Goal: Task Accomplishment & Management: Complete application form

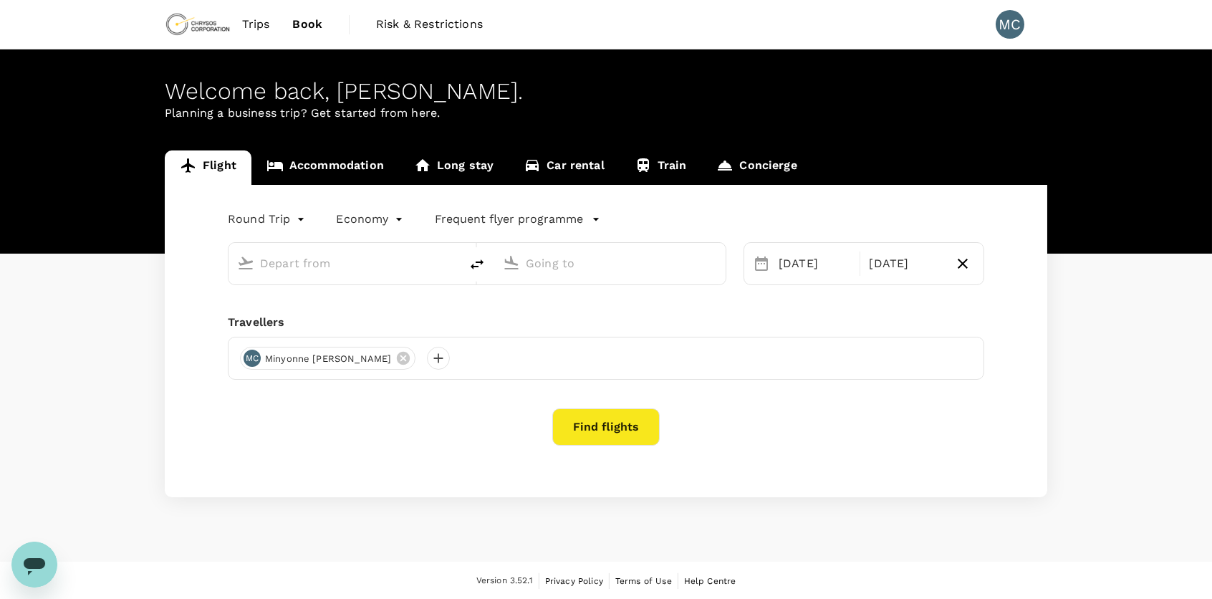
type input "Adelaide (ADL)"
type input "[GEOGRAPHIC_DATA], [GEOGRAPHIC_DATA] (any)"
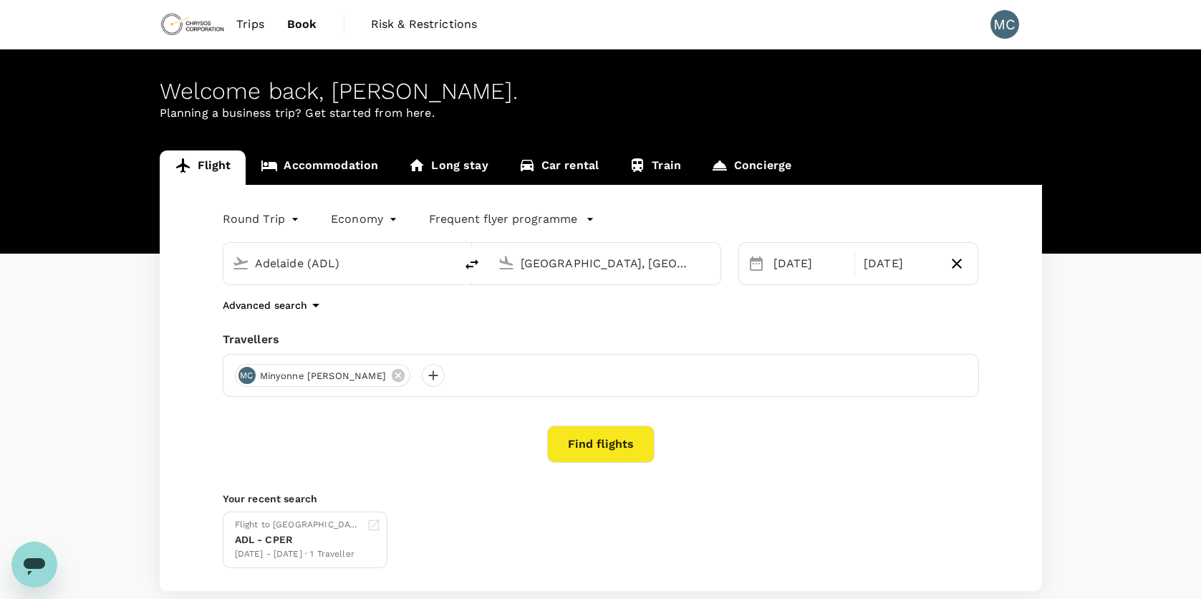
click at [357, 264] on input "Adelaide (ADL)" at bounding box center [340, 263] width 170 height 22
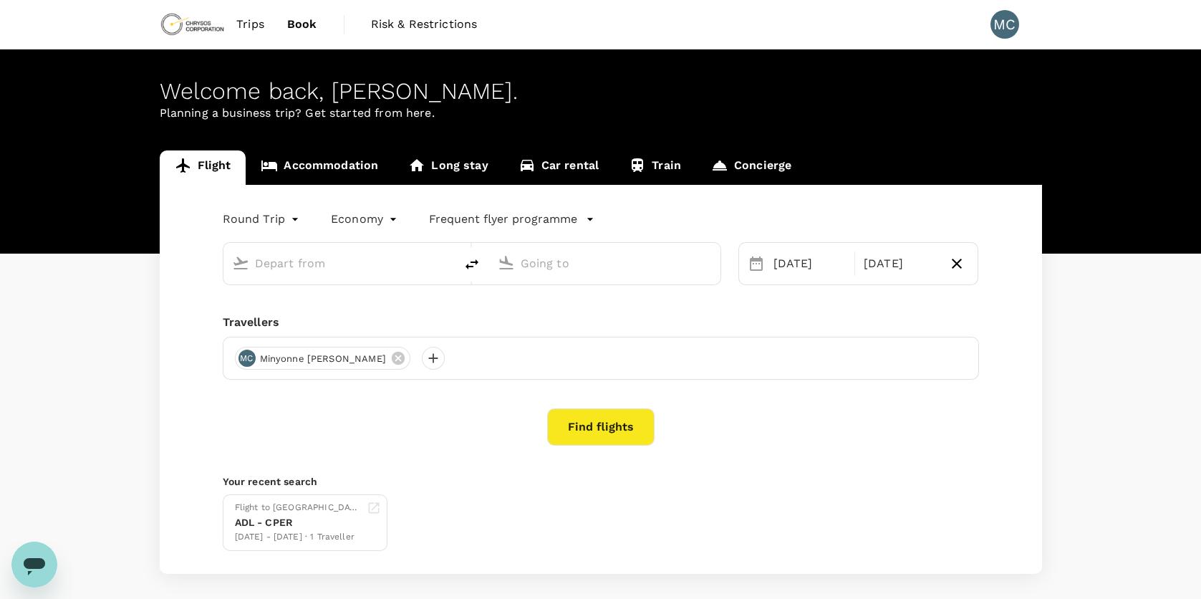
type input "Adelaide (ADL)"
type input "[GEOGRAPHIC_DATA], [GEOGRAPHIC_DATA] (any)"
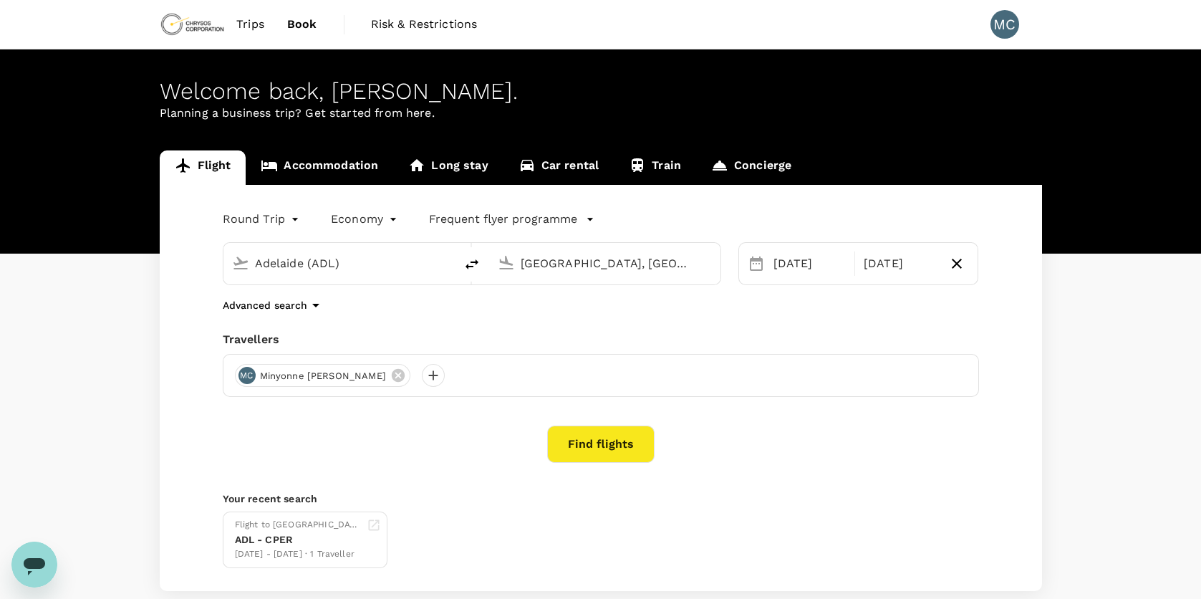
click at [357, 264] on input "Adelaide (ADL)" at bounding box center [340, 263] width 170 height 22
click at [652, 263] on input "[GEOGRAPHIC_DATA], [GEOGRAPHIC_DATA] (any)" at bounding box center [606, 263] width 170 height 22
click at [823, 262] on div "[DATE]" at bounding box center [810, 263] width 84 height 29
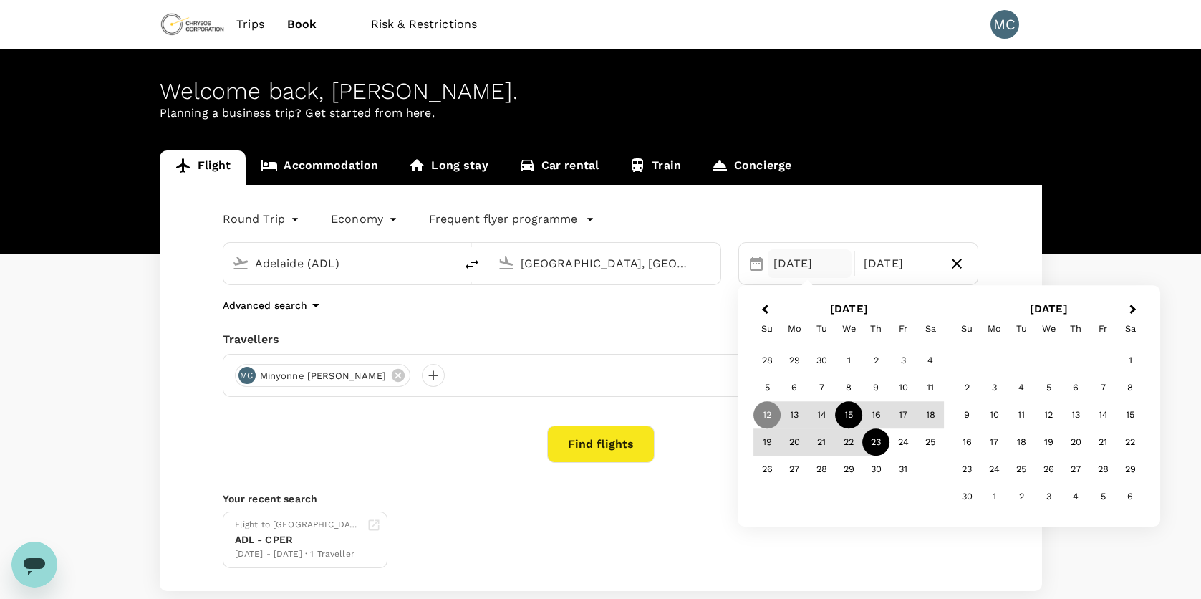
click at [844, 415] on div "15" at bounding box center [848, 415] width 27 height 27
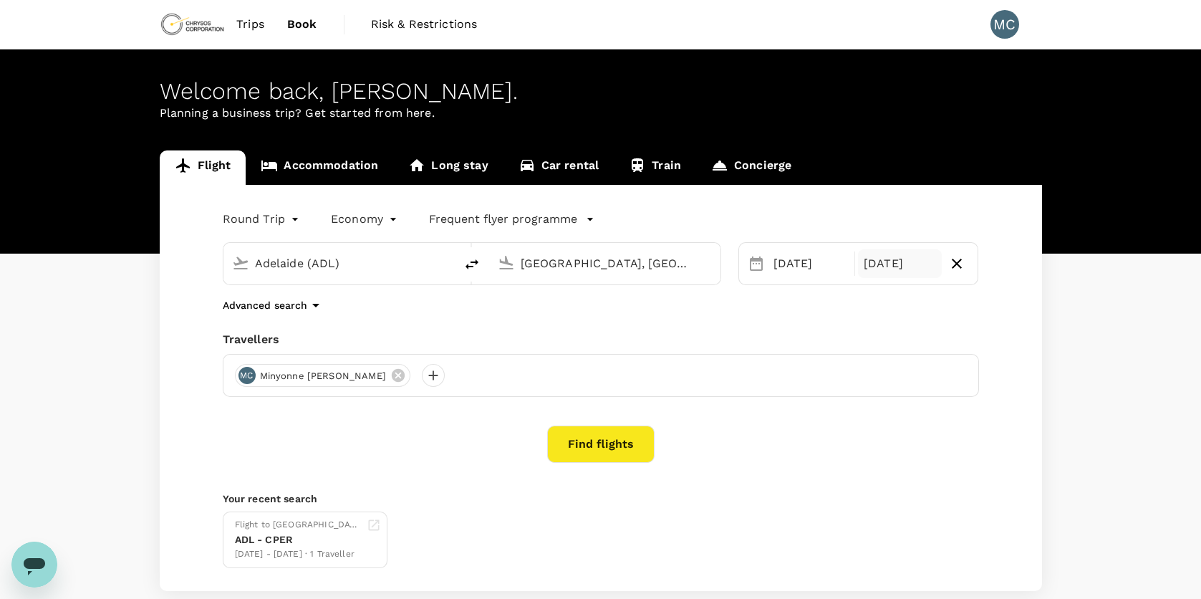
click at [905, 264] on div "[DATE]" at bounding box center [900, 263] width 84 height 29
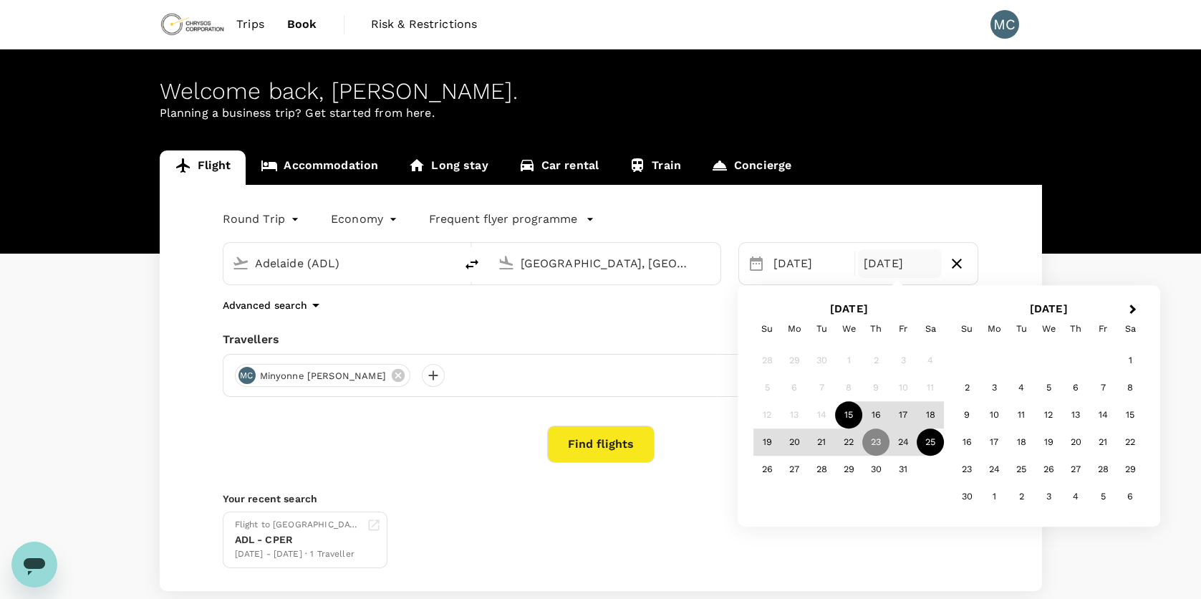
click at [925, 443] on div "25" at bounding box center [930, 442] width 27 height 27
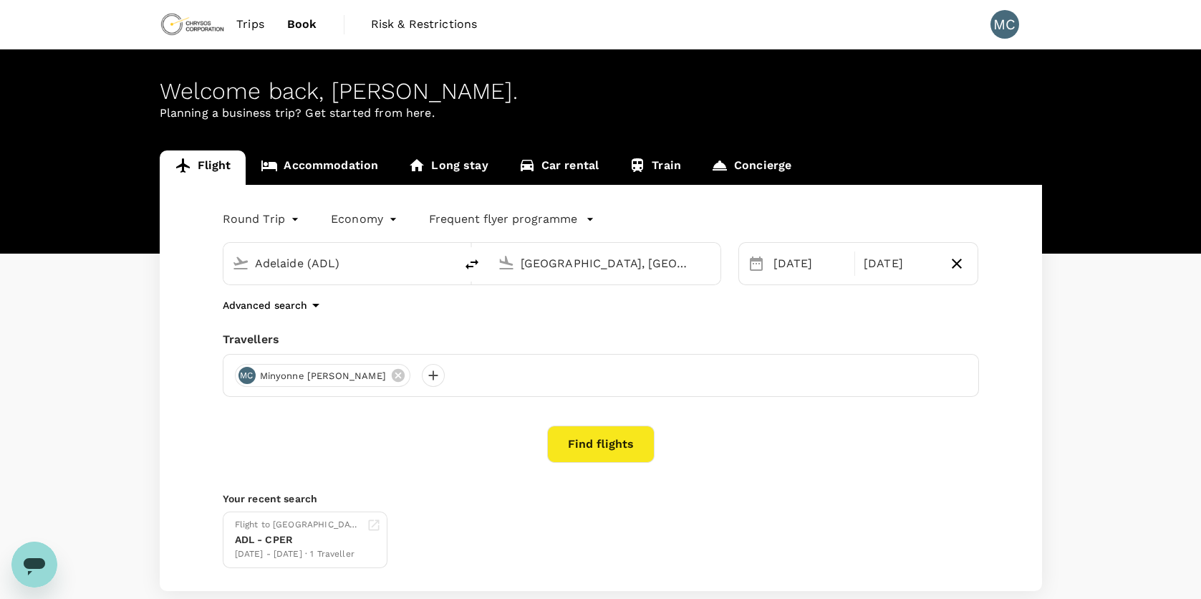
click at [598, 445] on button "Find flights" at bounding box center [600, 443] width 107 height 37
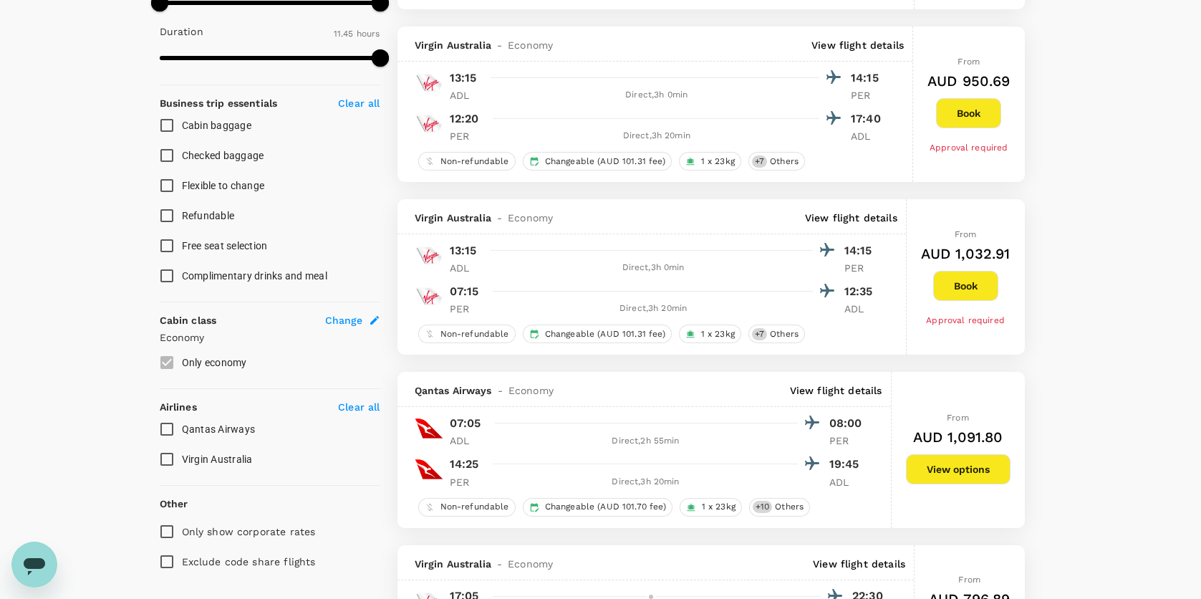
scroll to position [501, 0]
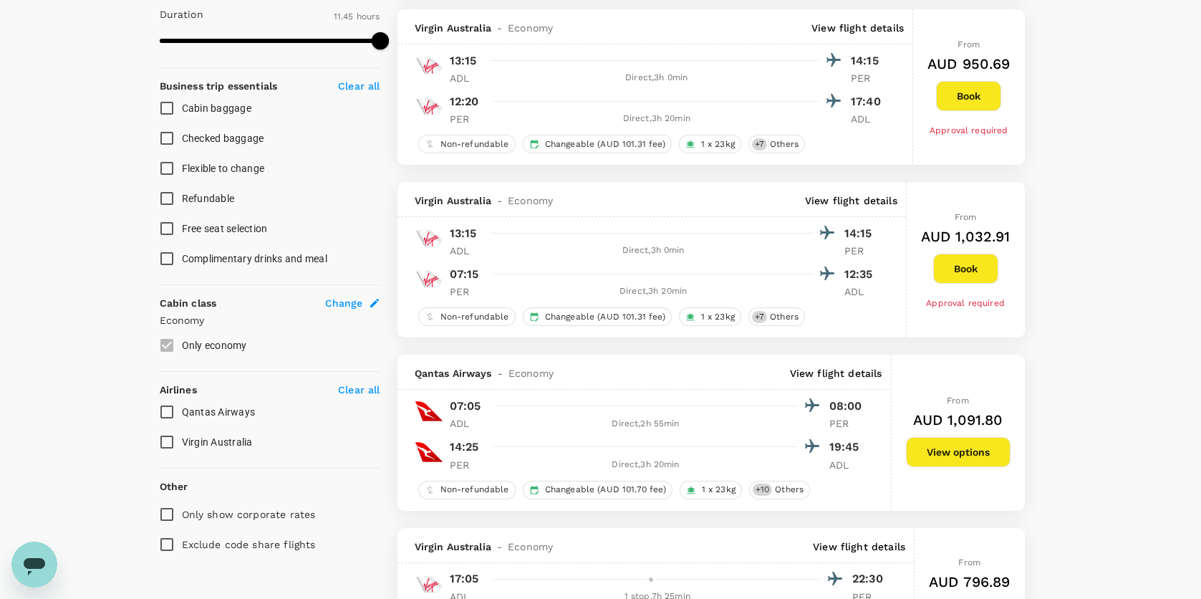
click at [239, 408] on span "Qantas Airways" at bounding box center [219, 411] width 74 height 11
click at [182, 408] on input "Qantas Airways" at bounding box center [167, 412] width 30 height 30
checkbox input "true"
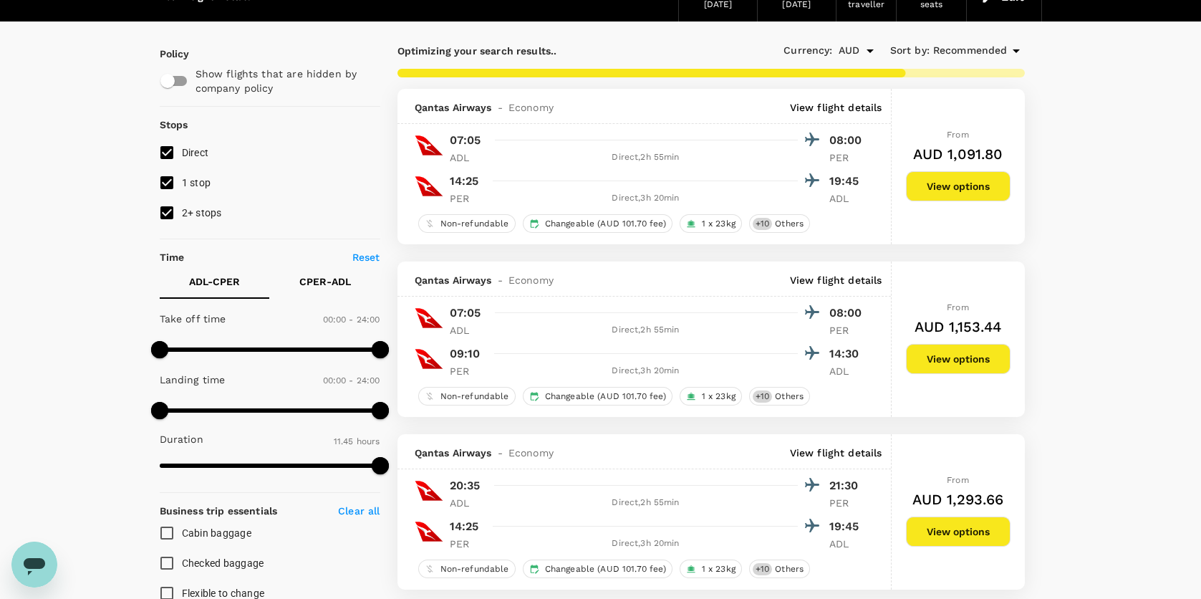
scroll to position [0, 0]
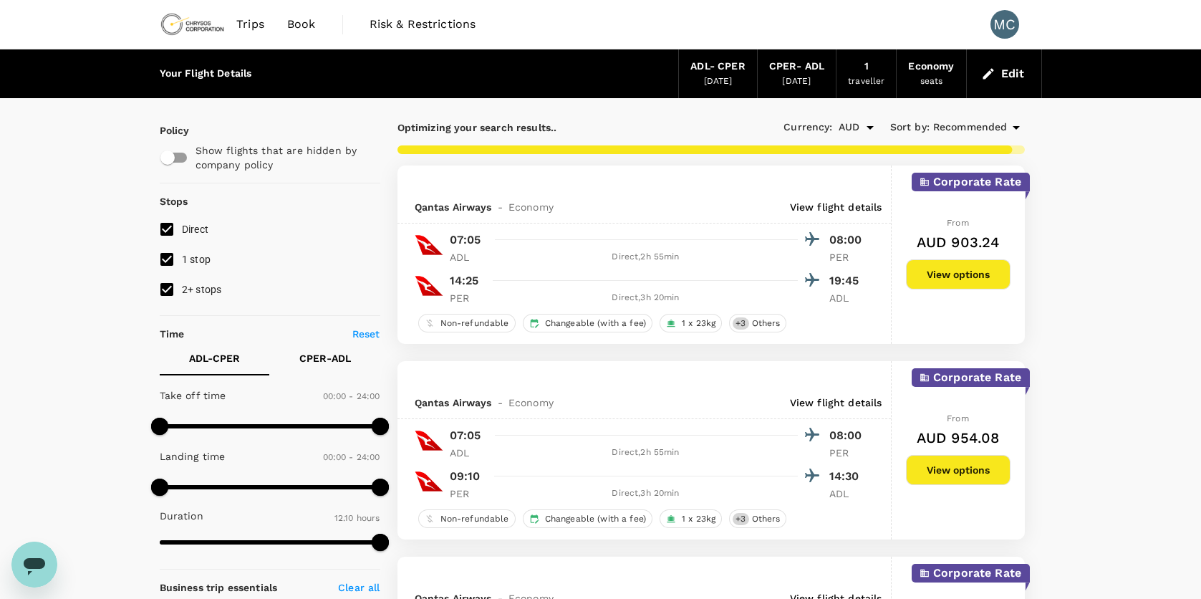
type input "730"
checkbox input "false"
click at [632, 290] on div at bounding box center [653, 280] width 333 height 21
click at [820, 332] on div "Non-refundable Changeable (with a fee) 1 x 23kg + 3 Others" at bounding box center [640, 323] width 450 height 19
click at [604, 292] on div "Direct , 3h 20min" at bounding box center [646, 298] width 304 height 14
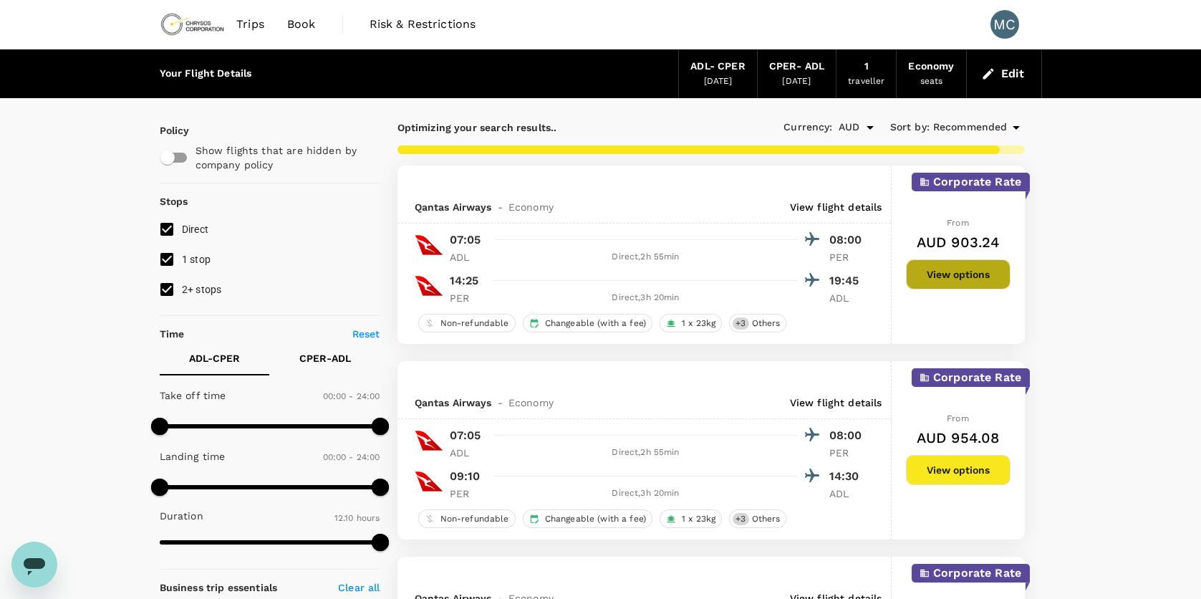
click at [933, 271] on button "View options" at bounding box center [958, 274] width 105 height 30
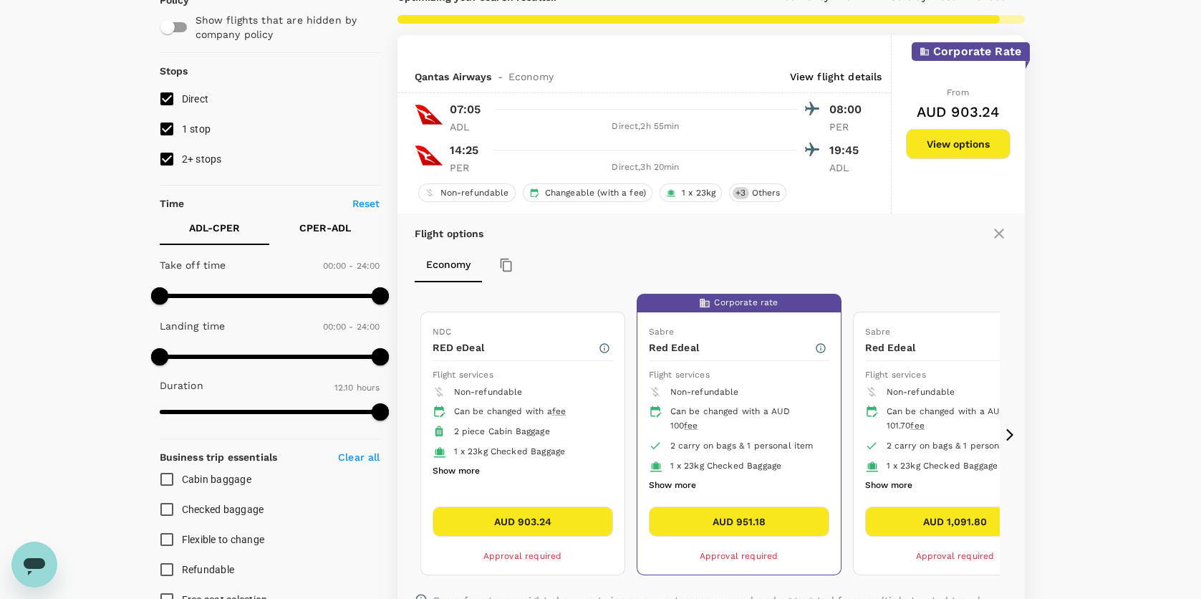
scroll to position [165, 0]
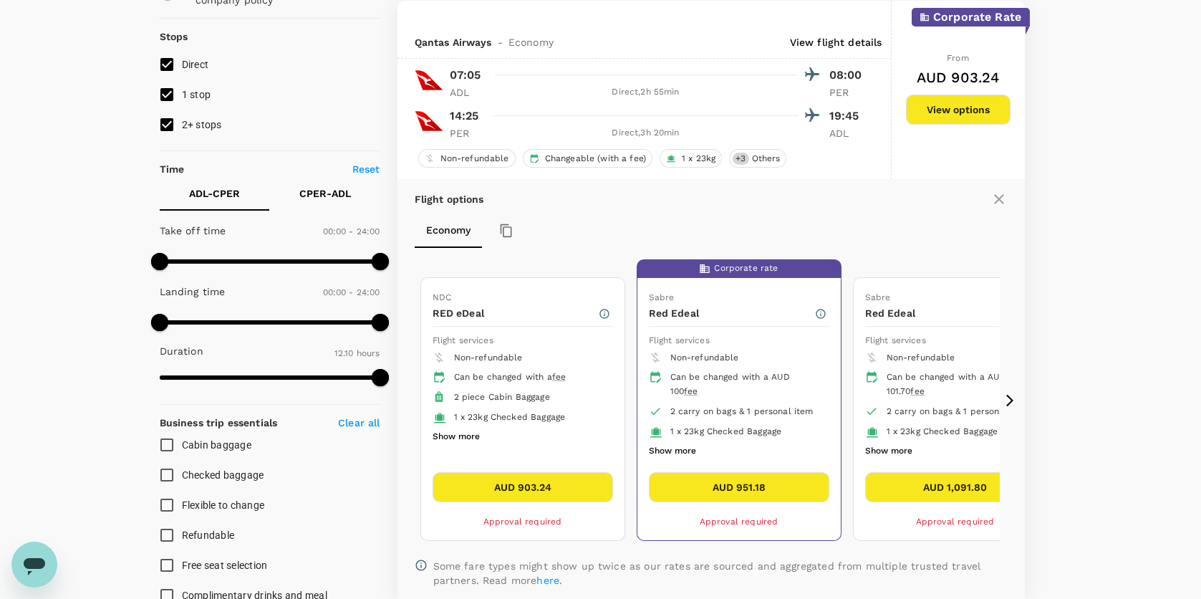
click at [996, 195] on div "Flight options Economy NDC RED eDeal Flight services Non-refundable Can be chan…" at bounding box center [710, 389] width 627 height 420
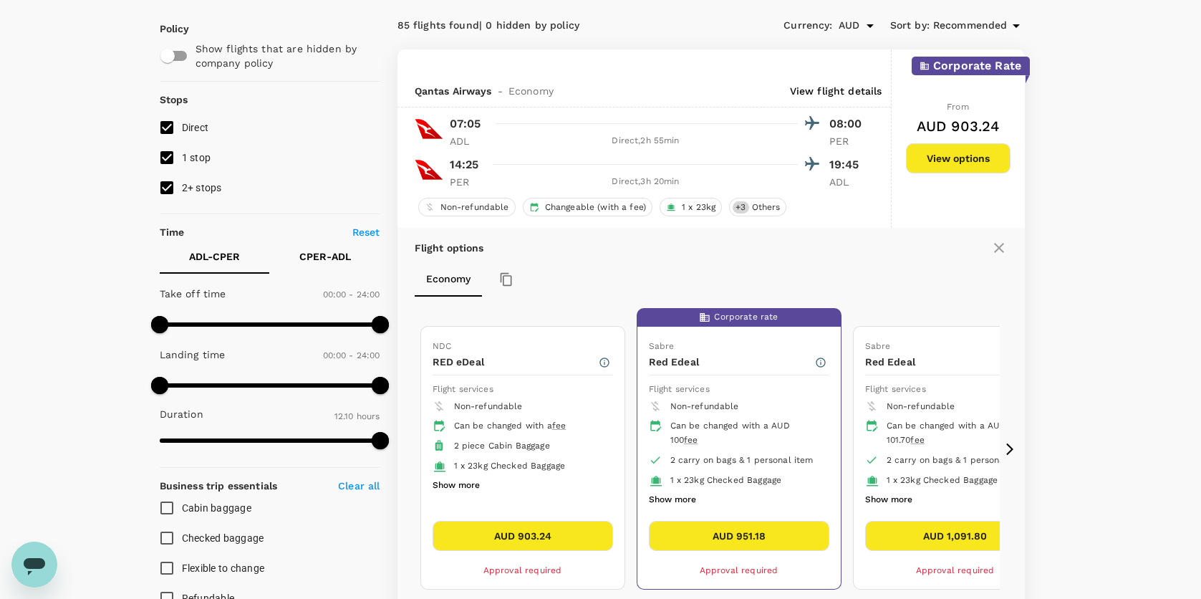
scroll to position [21, 0]
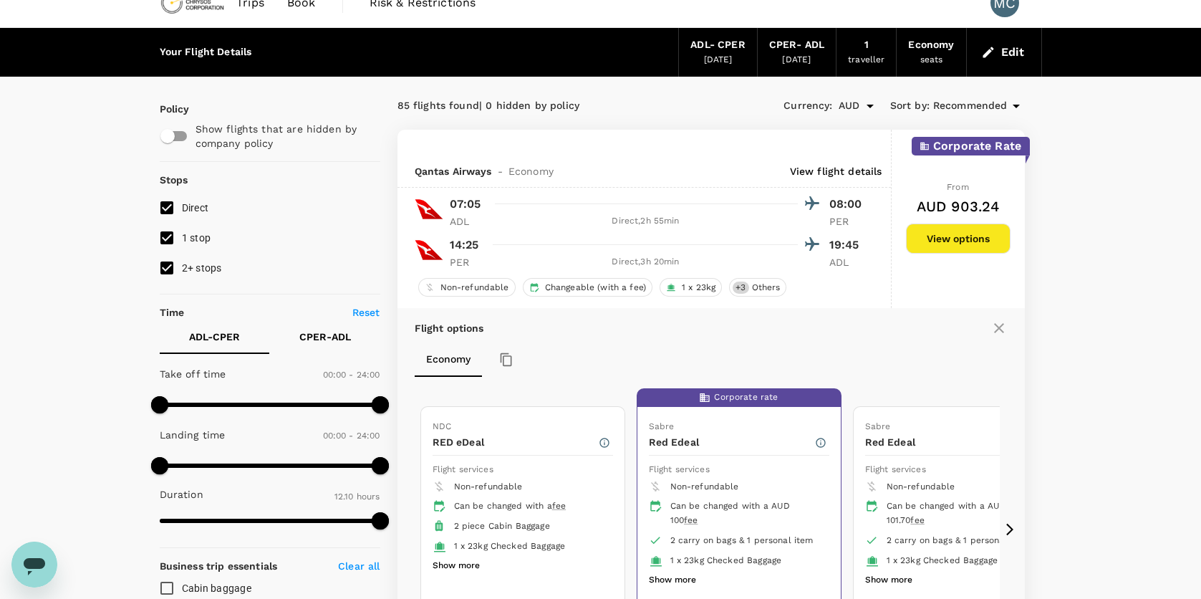
click at [543, 244] on hr at bounding box center [645, 244] width 304 height 1
click at [443, 249] on div "14:25 19:45 PER Direct , 3h 20min ADL" at bounding box center [653, 251] width 424 height 35
click at [809, 177] on p "View flight details" at bounding box center [836, 171] width 92 height 14
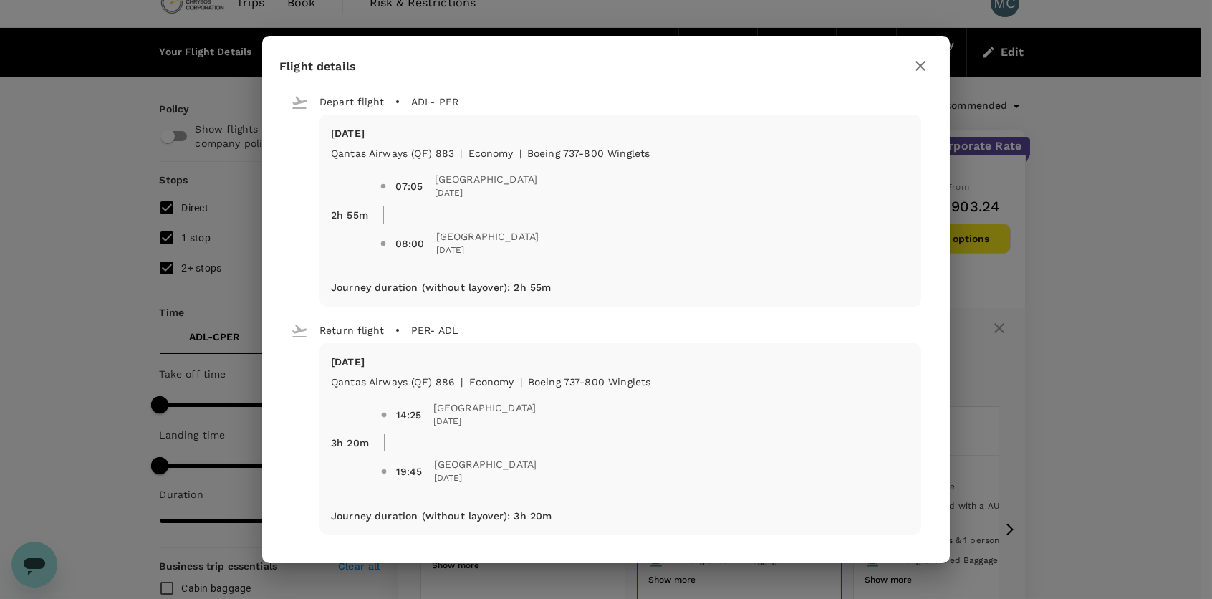
click at [809, 170] on span "07:05 [GEOGRAPHIC_DATA] [DATE]" at bounding box center [645, 186] width 530 height 40
drag, startPoint x: 411, startPoint y: 382, endPoint x: 433, endPoint y: 378, distance: 21.8
click at [433, 378] on div "14:25 [GEOGRAPHIC_DATA] [DATE] 19:45 [GEOGRAPHIC_DATA] [DATE]" at bounding box center [639, 437] width 541 height 120
drag, startPoint x: 410, startPoint y: 380, endPoint x: 443, endPoint y: 378, distance: 33.7
click at [443, 378] on div "14:25 [GEOGRAPHIC_DATA] [DATE] 19:45 [GEOGRAPHIC_DATA] [DATE]" at bounding box center [639, 437] width 541 height 120
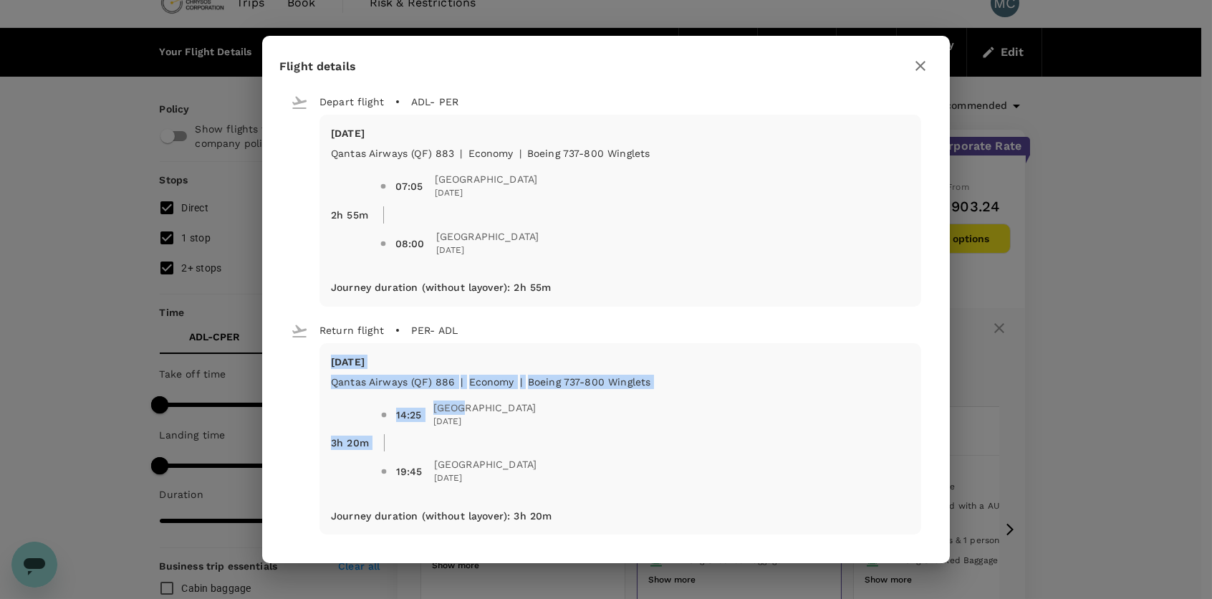
drag, startPoint x: 328, startPoint y: 355, endPoint x: 471, endPoint y: 405, distance: 151.8
click at [471, 405] on div "[DATE] Qantas Airways (QF) 886 | economy | Boeing 737-800 Winglets 3h 20m 14:25…" at bounding box center [620, 439] width 602 height 192
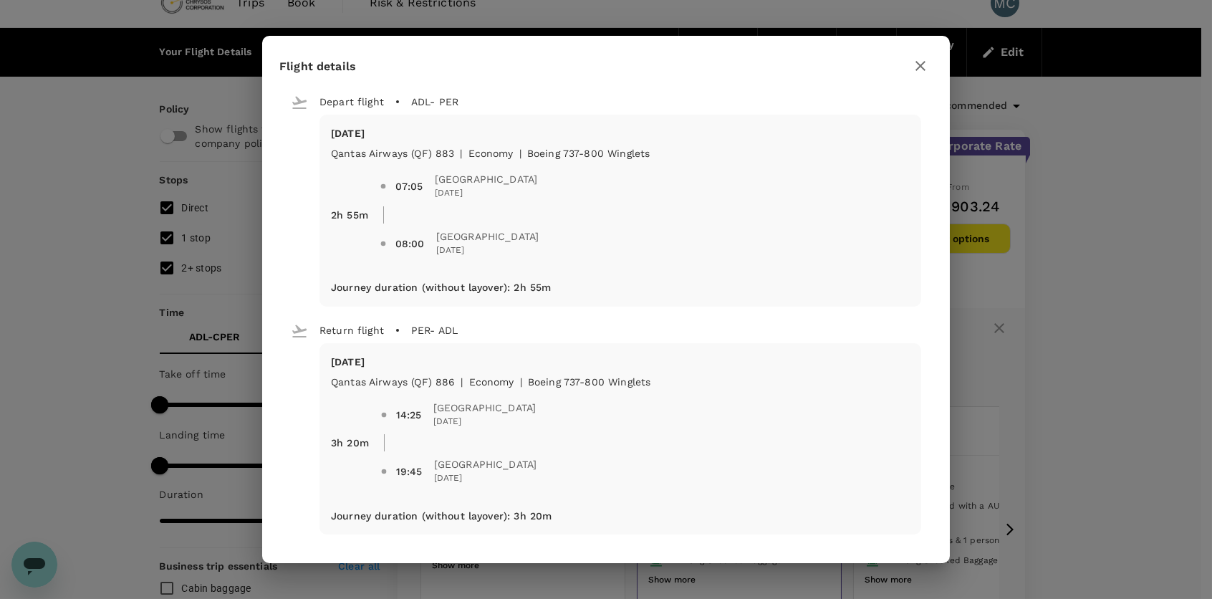
drag, startPoint x: 471, startPoint y: 405, endPoint x: 574, endPoint y: 428, distance: 105.5
click at [574, 428] on span "14:25 [GEOGRAPHIC_DATA] [DATE]" at bounding box center [653, 414] width 514 height 29
click at [917, 65] on icon "button" at bounding box center [920, 65] width 17 height 17
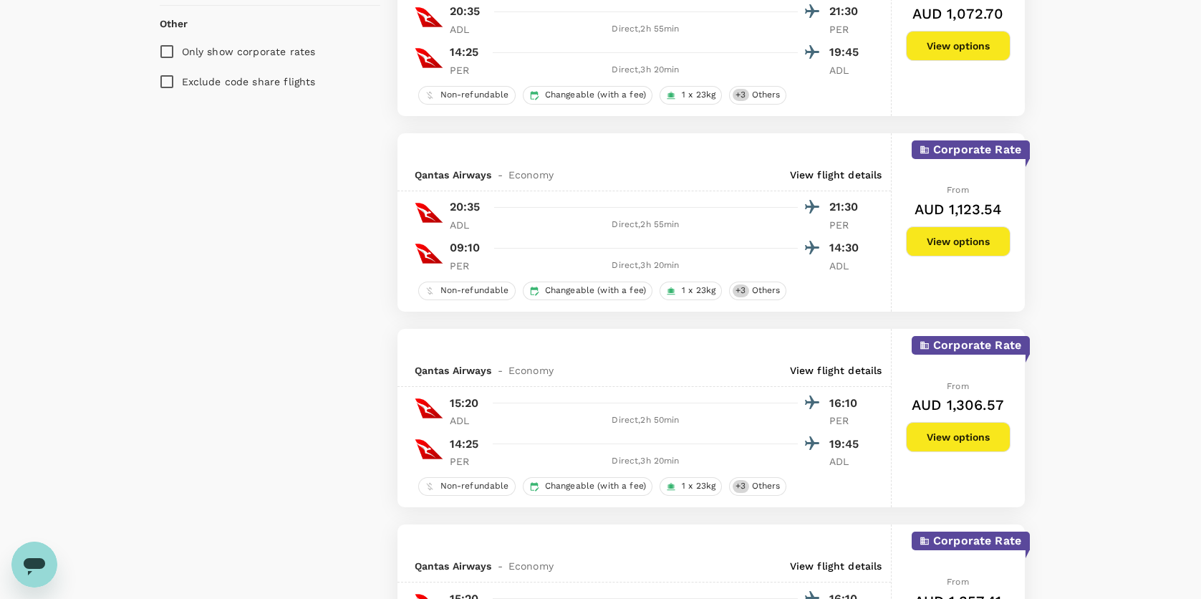
scroll to position [1096, 0]
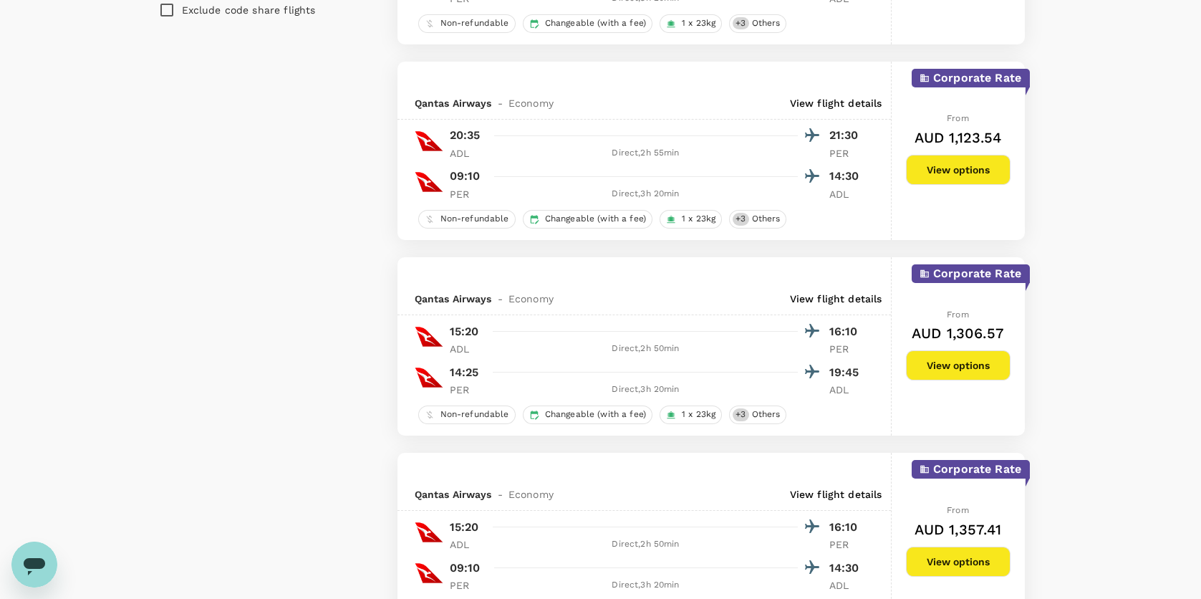
click at [862, 294] on p "View flight details" at bounding box center [836, 298] width 92 height 14
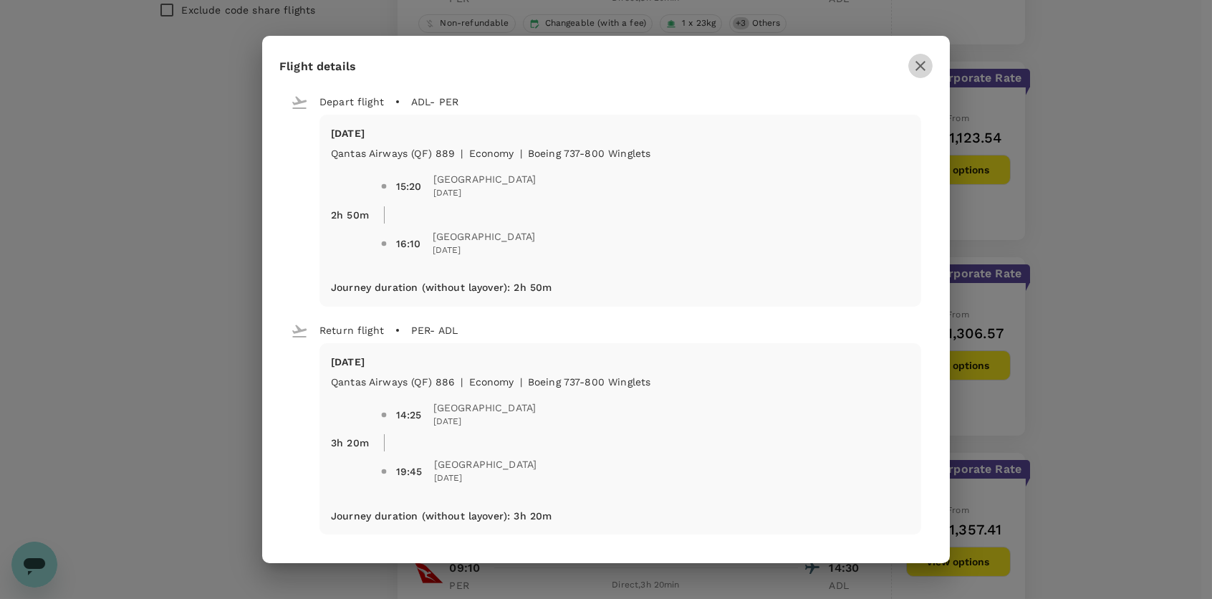
click at [923, 69] on icon "button" at bounding box center [920, 66] width 10 height 10
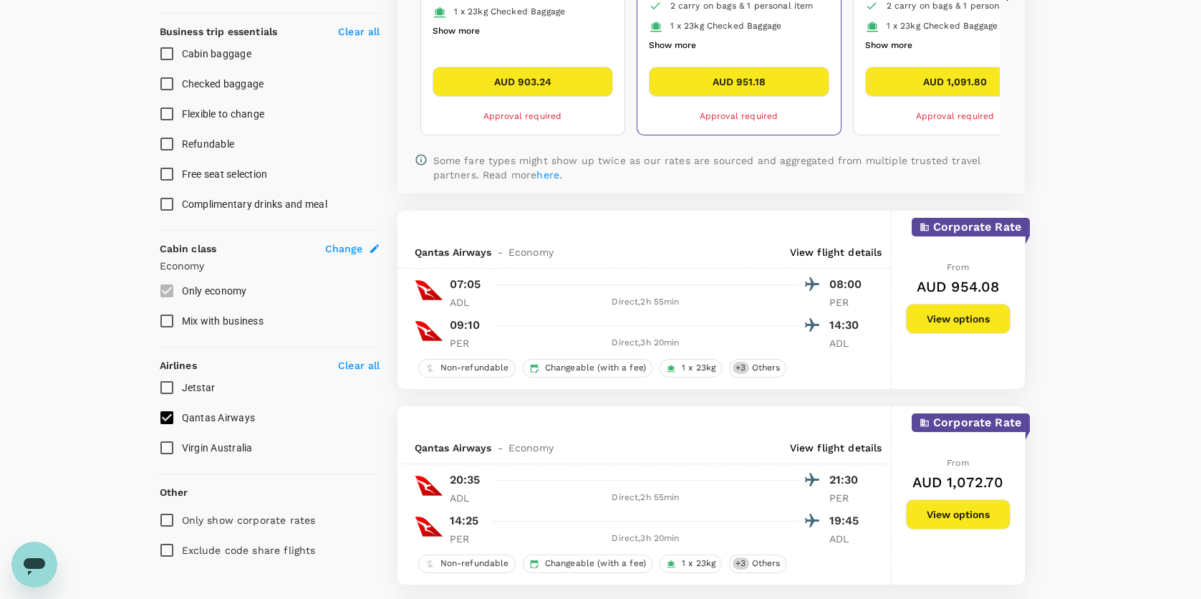
scroll to position [545, 0]
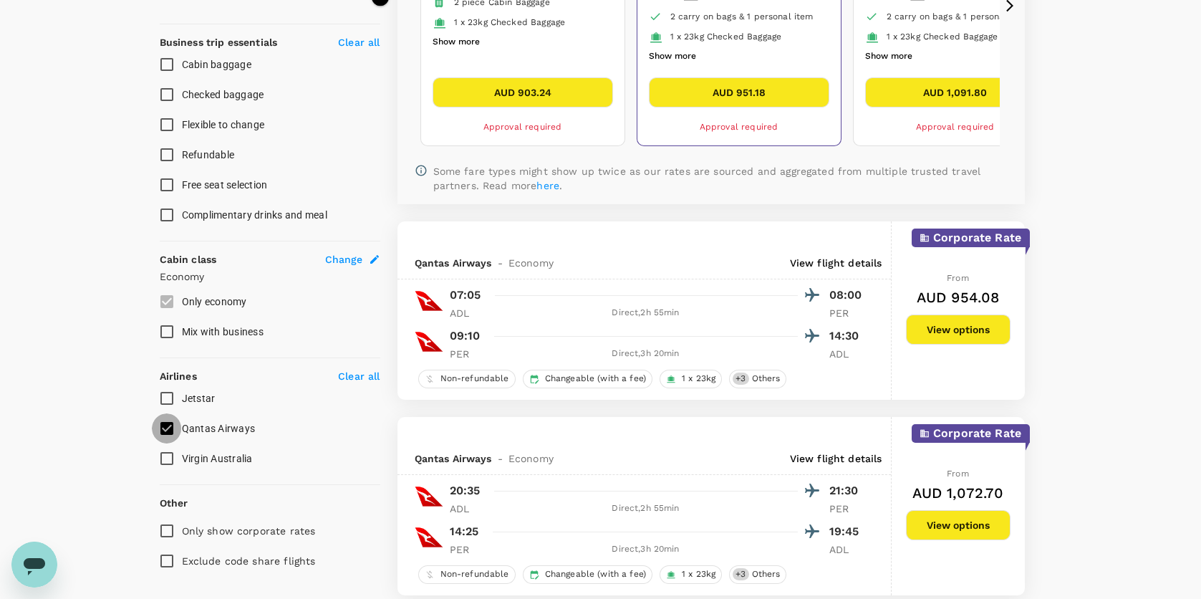
click at [168, 423] on input "Qantas Airways" at bounding box center [167, 428] width 30 height 30
checkbox input "false"
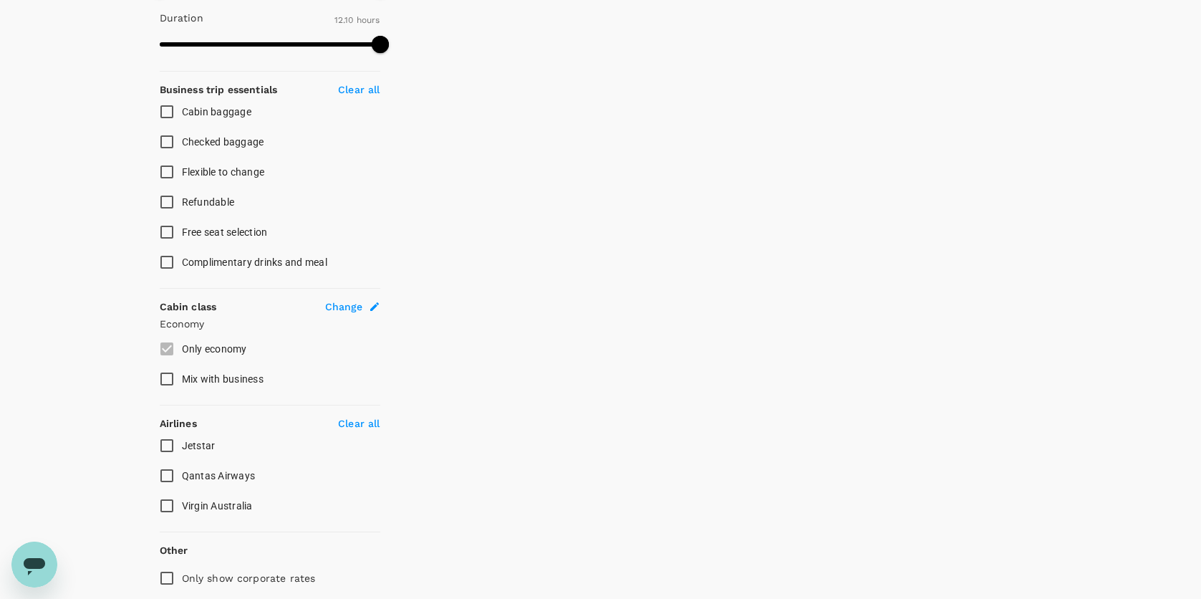
scroll to position [473, 0]
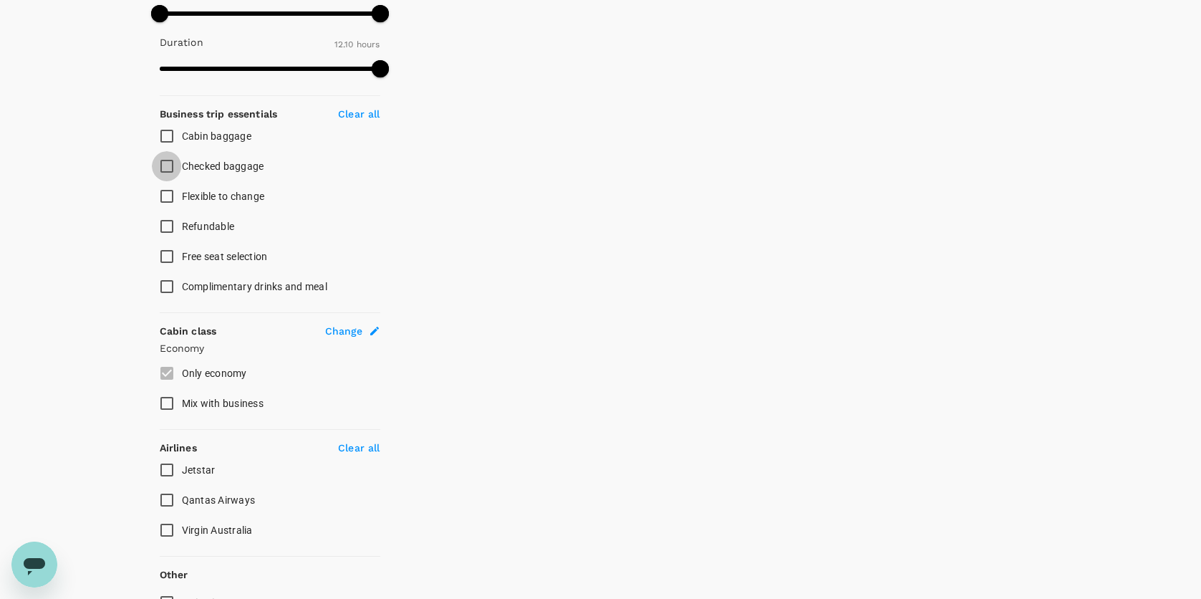
click at [162, 163] on input "Checked baggage" at bounding box center [167, 166] width 30 height 30
checkbox input "true"
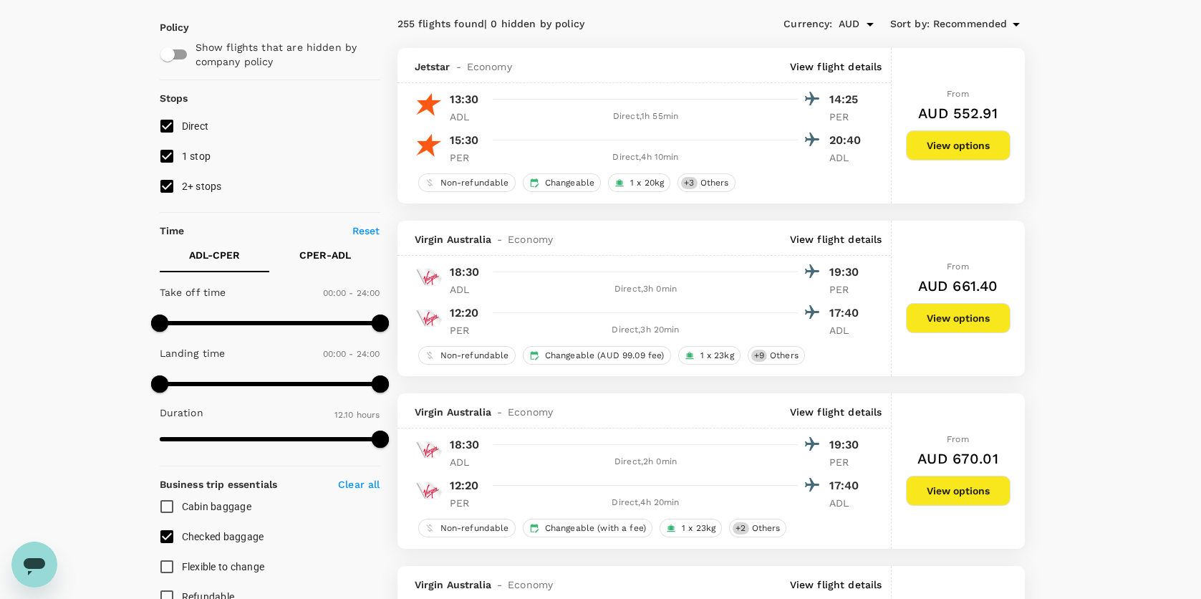
scroll to position [0, 0]
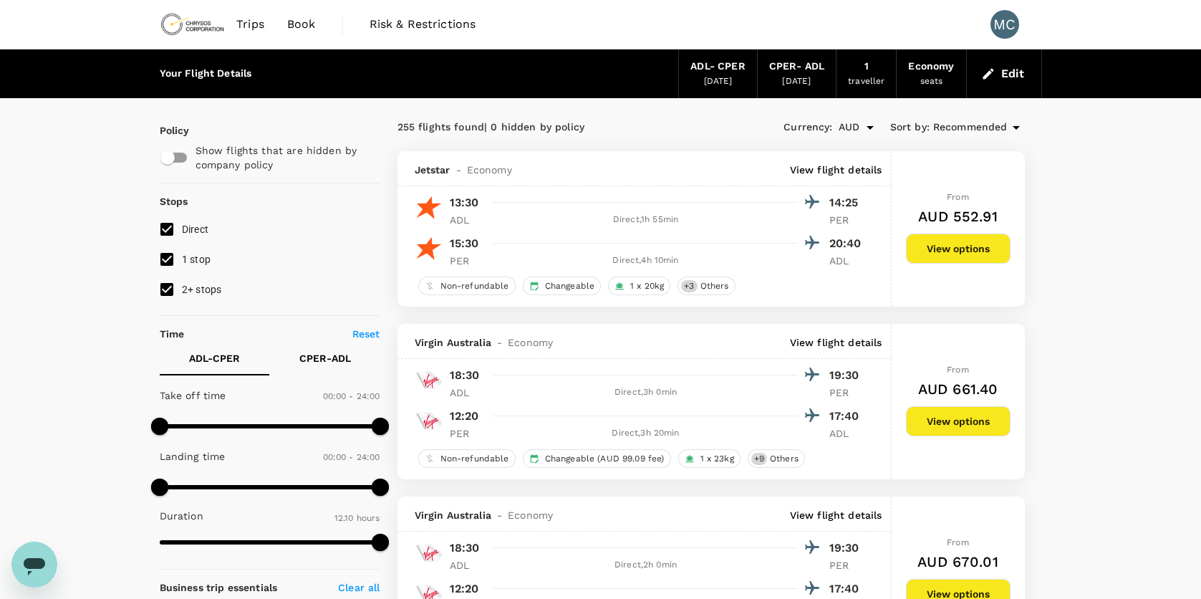
click at [255, 25] on span "Trips" at bounding box center [250, 24] width 28 height 17
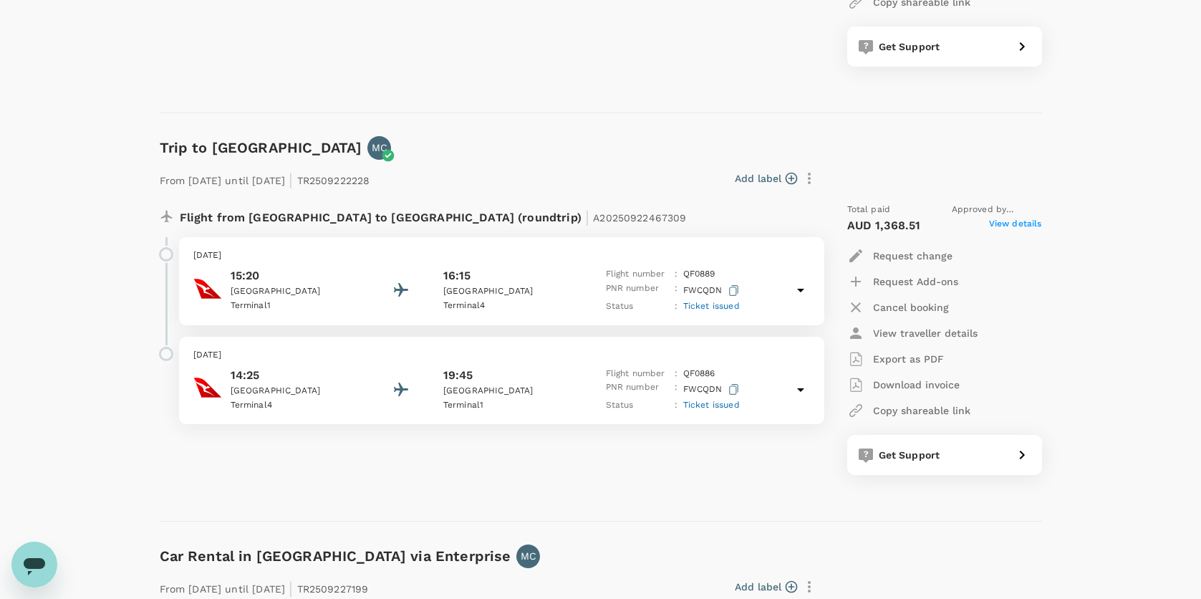
scroll to position [430, 0]
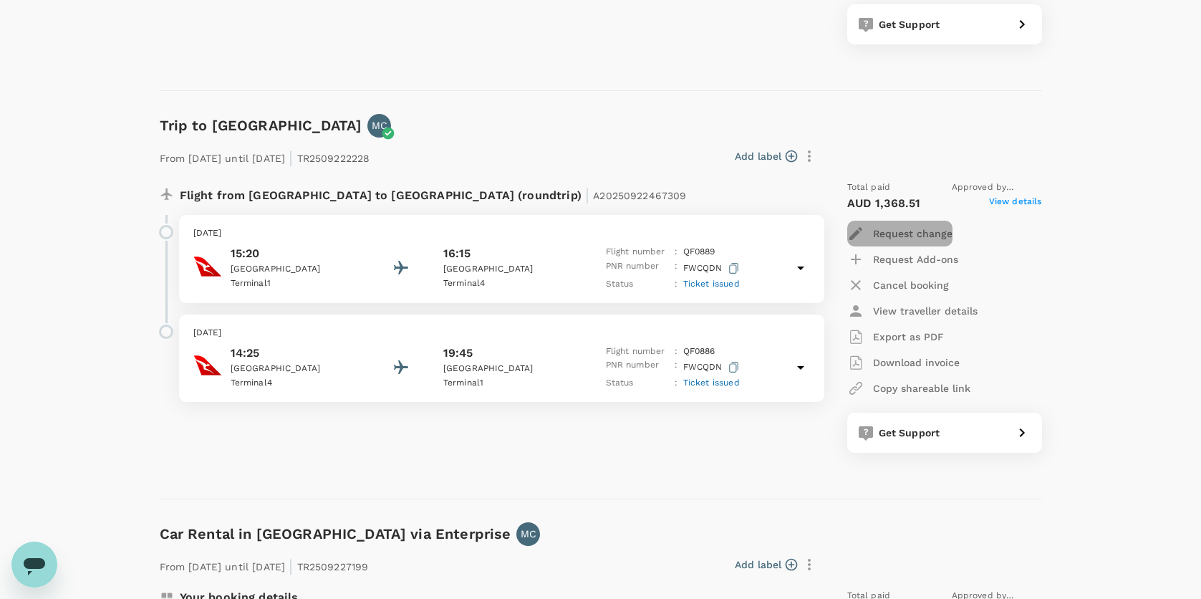
click at [924, 227] on p "Request change" at bounding box center [912, 233] width 79 height 14
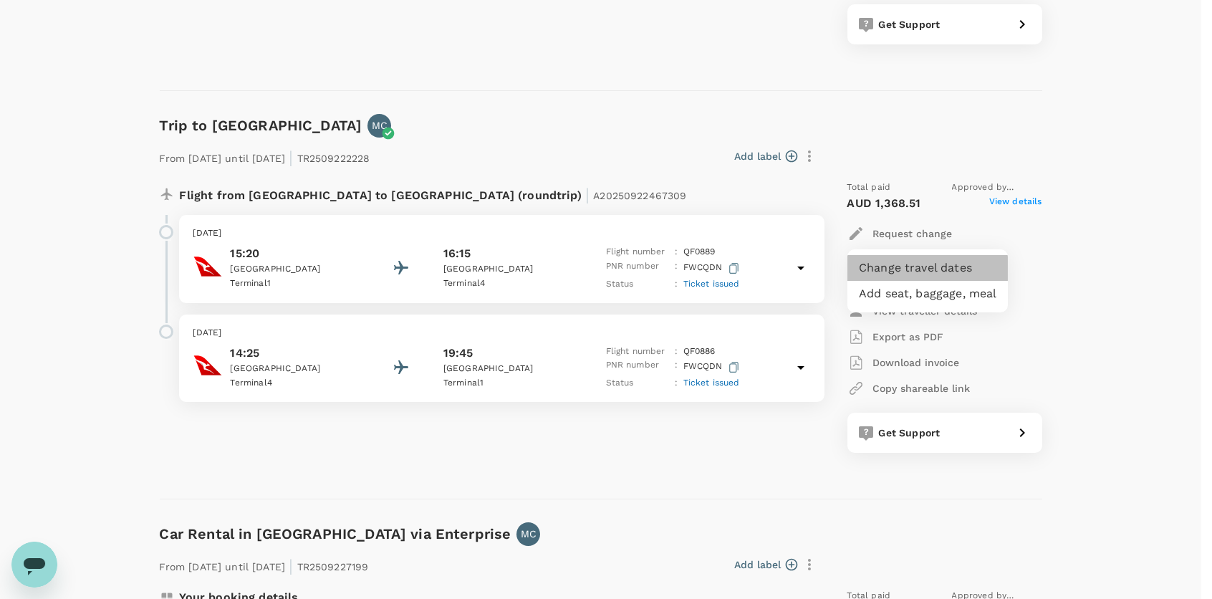
click at [930, 269] on li "Change travel dates" at bounding box center [927, 268] width 160 height 26
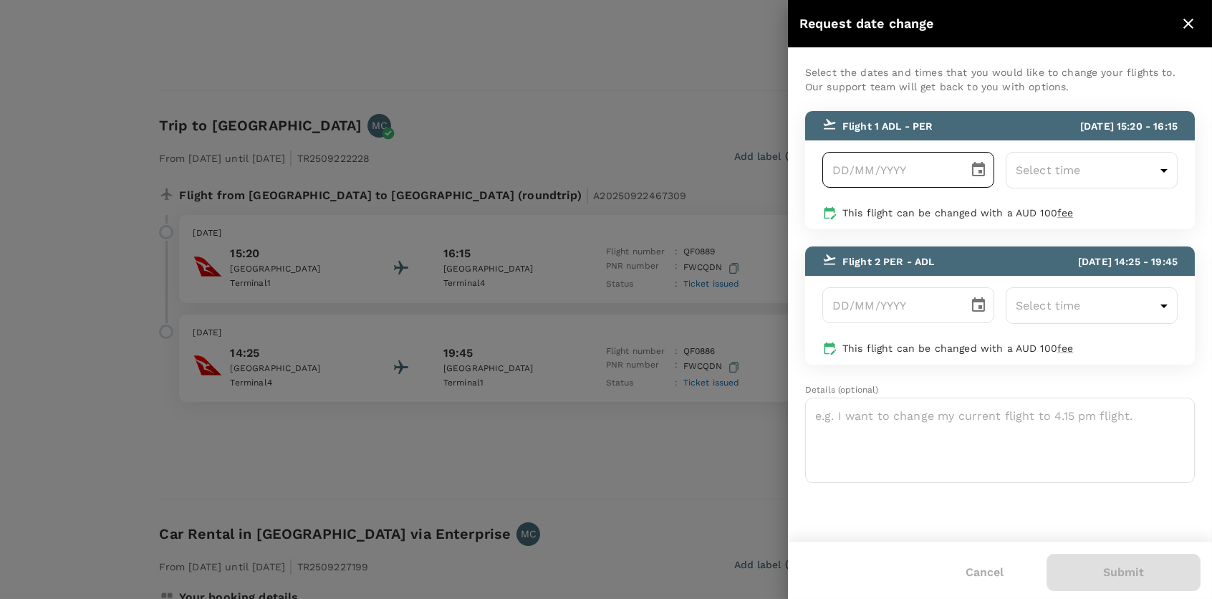
click at [978, 170] on icon "Choose date" at bounding box center [978, 169] width 13 height 14
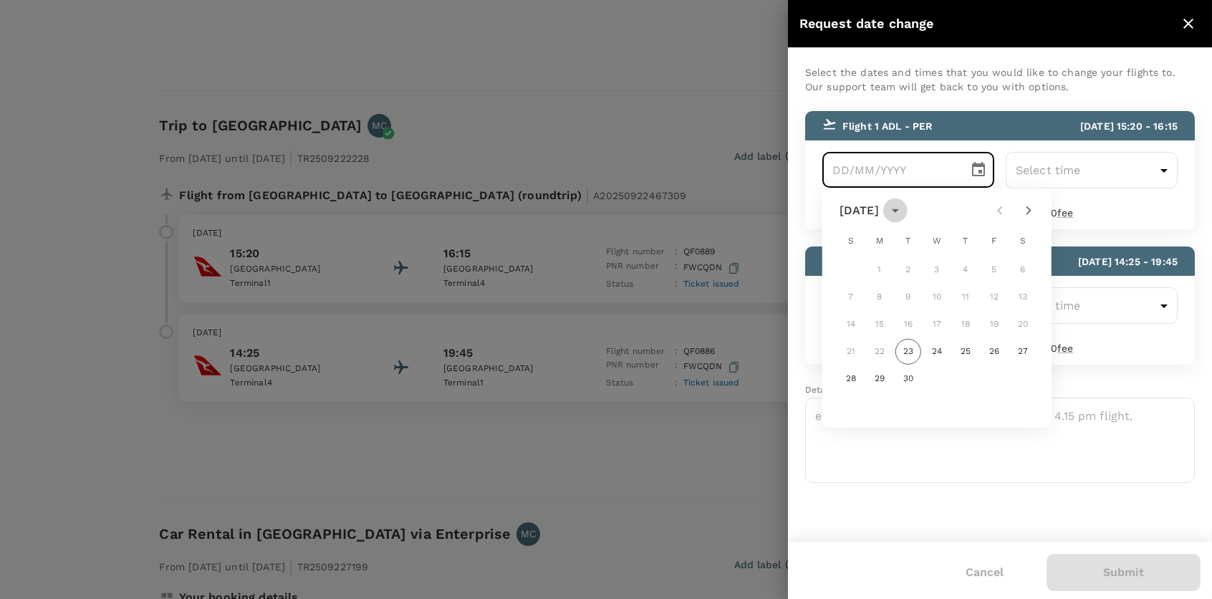
click at [904, 205] on icon "calendar view is open, switch to year view" at bounding box center [895, 210] width 17 height 17
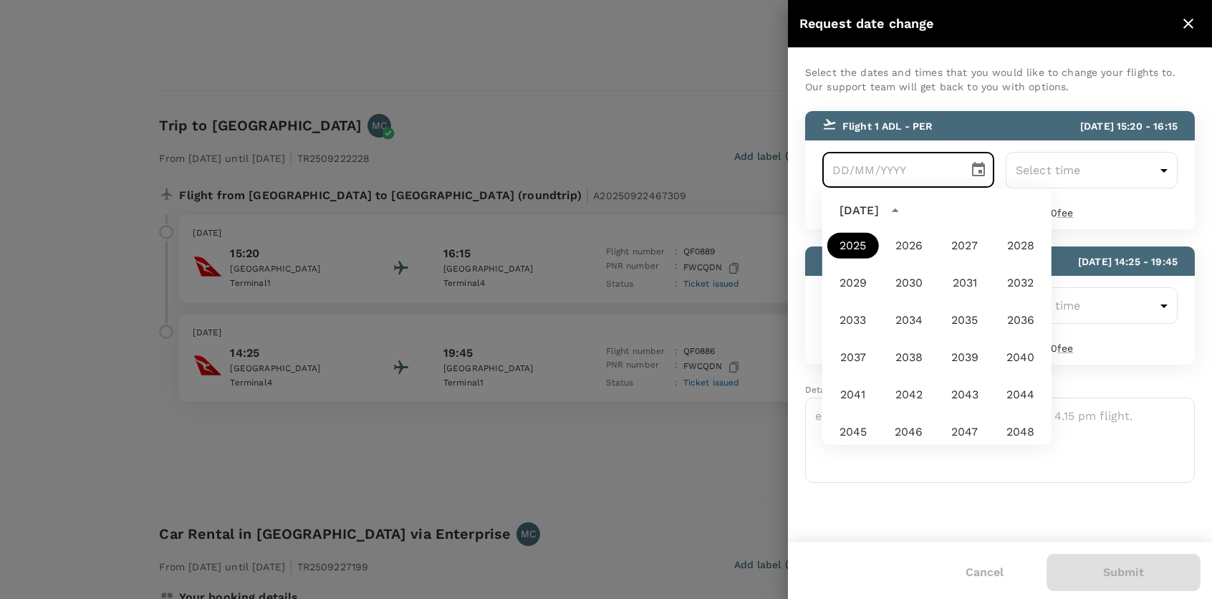
click at [883, 210] on div "[DATE]" at bounding box center [861, 210] width 44 height 17
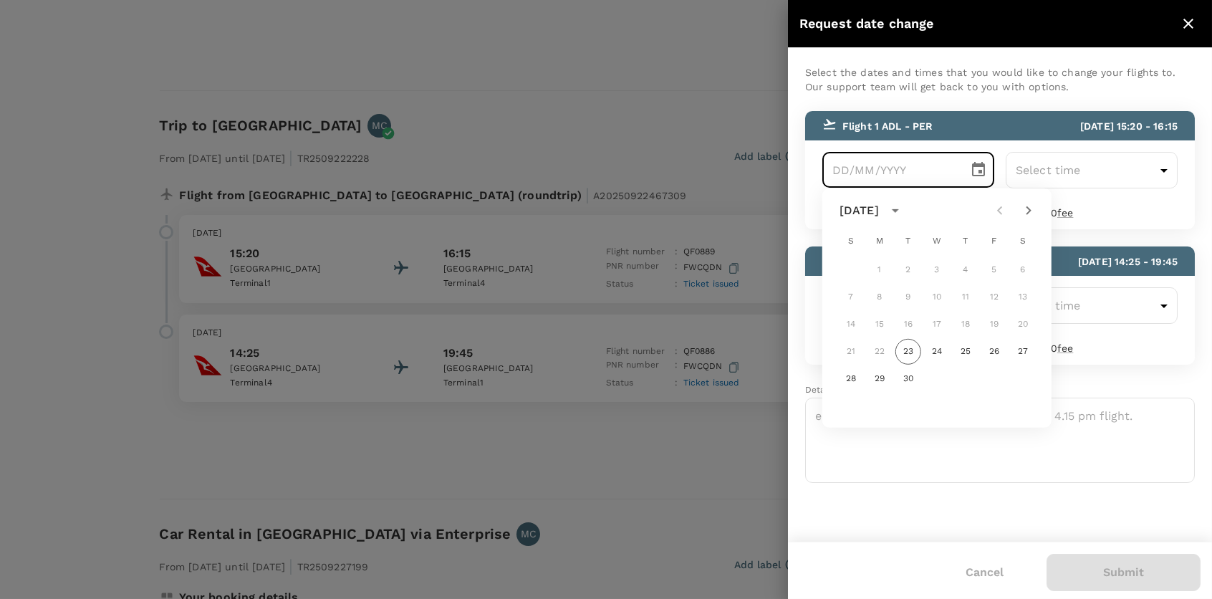
click at [879, 208] on div "[DATE]" at bounding box center [858, 210] width 39 height 17
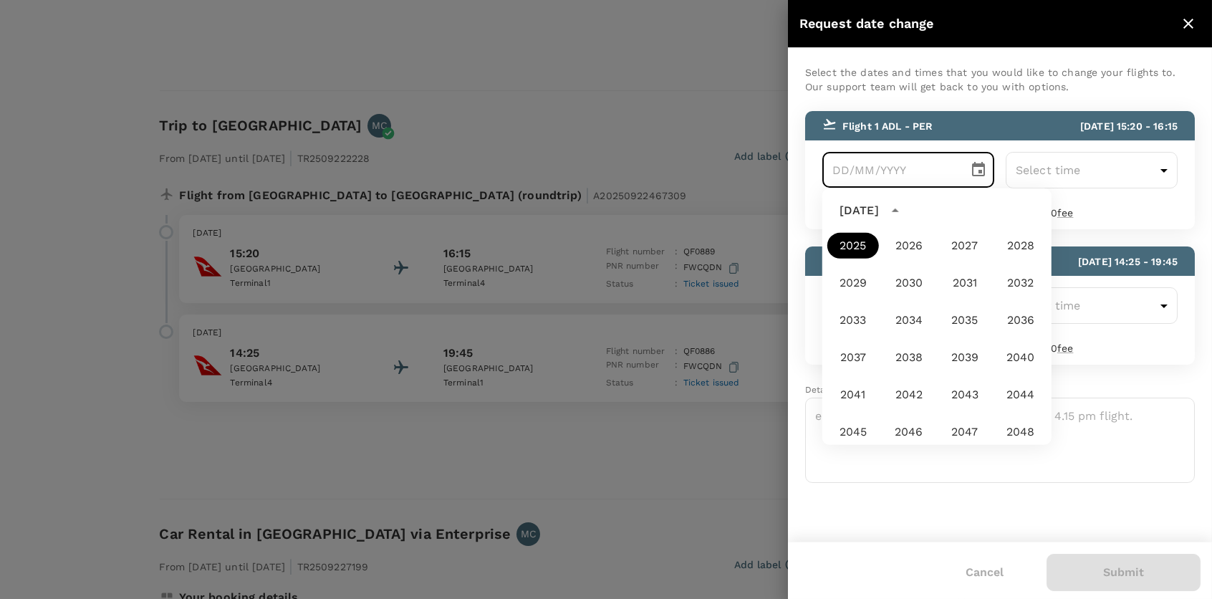
click at [879, 207] on div "[DATE]" at bounding box center [858, 210] width 39 height 17
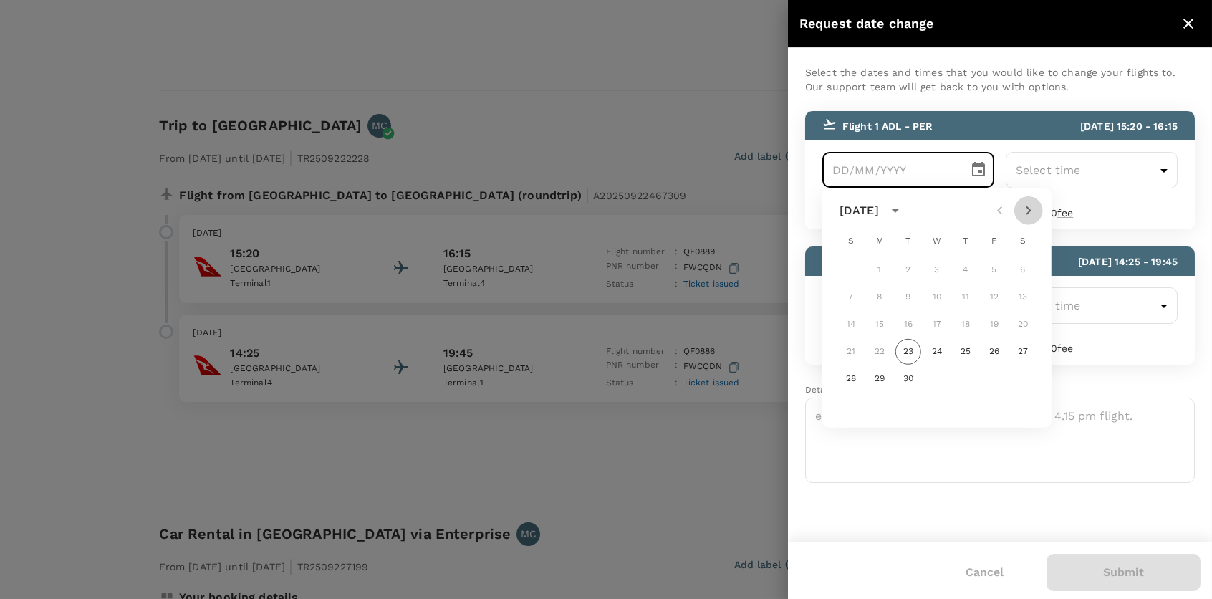
click at [1028, 209] on icon "Next month" at bounding box center [1028, 210] width 5 height 9
click at [939, 322] on button "15" at bounding box center [937, 325] width 26 height 26
type input "[DATE]"
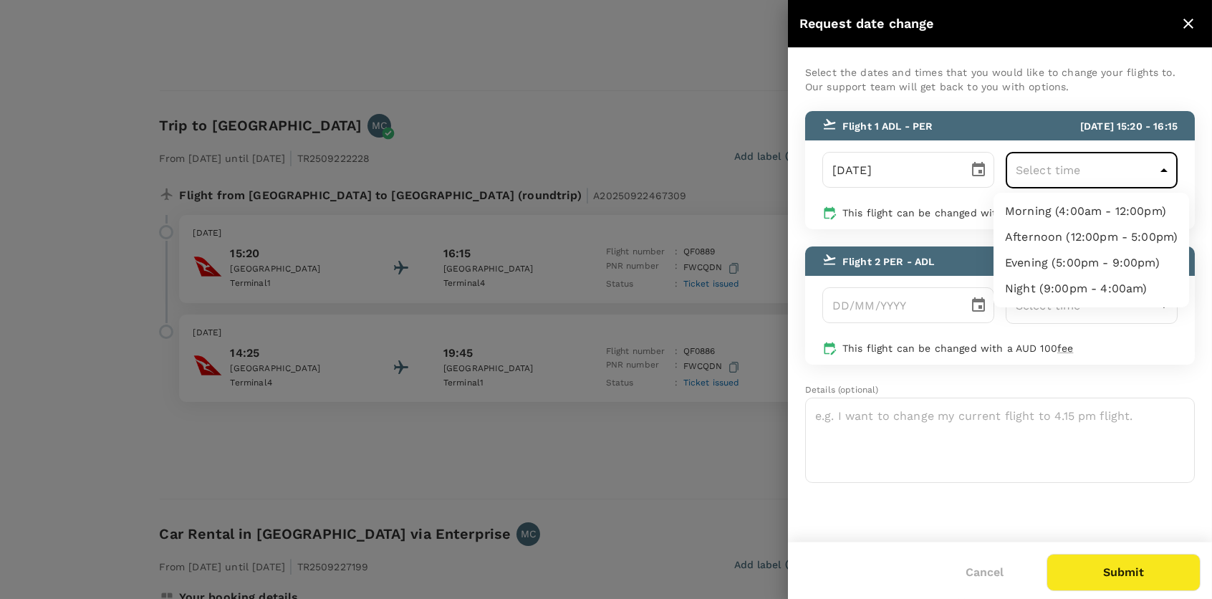
click at [1086, 165] on body "Trips Book Risk & Restrictions MC Trips ​ ​ Upcoming Past Cancelled/Rejected Wh…" at bounding box center [606, 259] width 1212 height 1379
click at [1092, 226] on li "Afternoon (12:00pm - 5:00pm)" at bounding box center [1091, 237] width 196 height 26
type input "12:00-17:00"
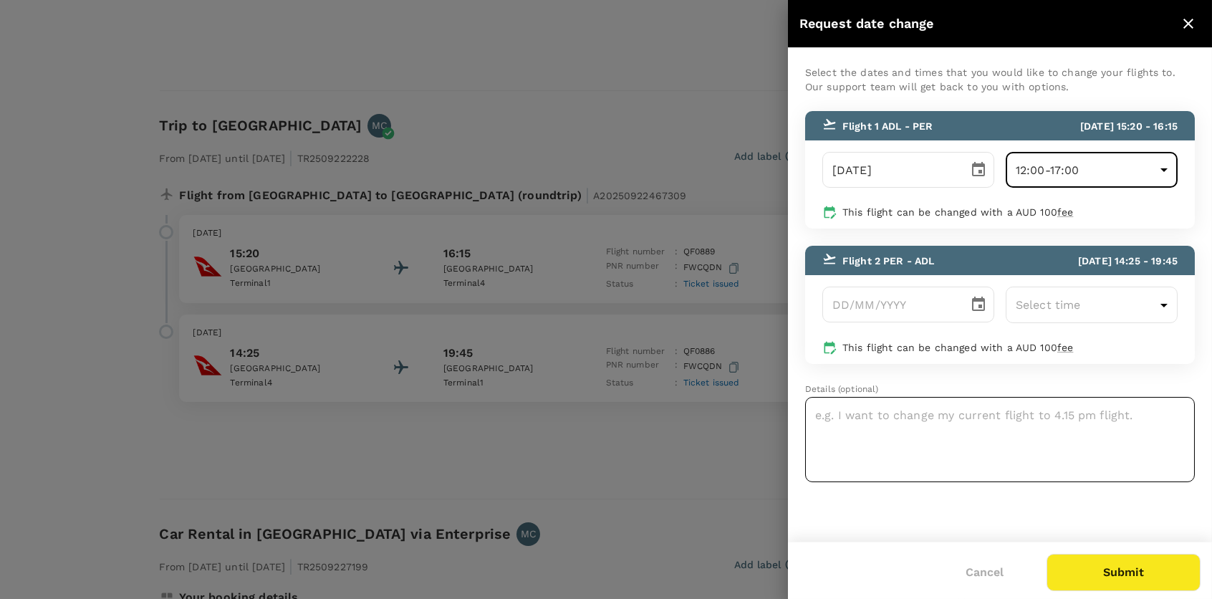
click at [1044, 419] on textarea at bounding box center [1000, 439] width 390 height 85
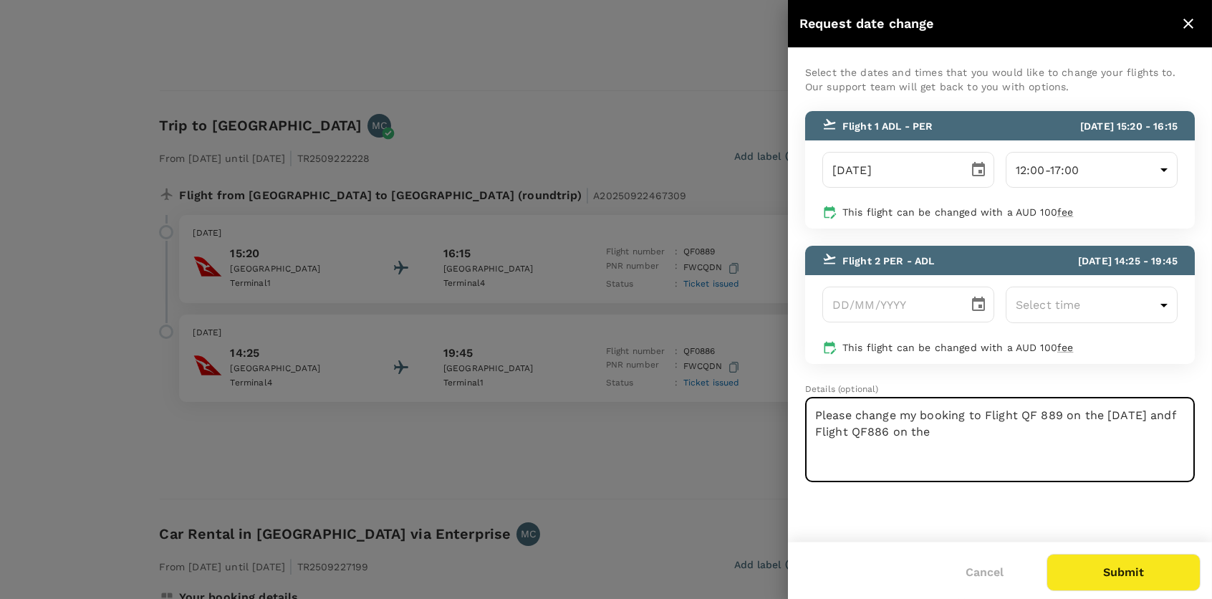
click at [890, 436] on textarea "Please change my booking to Flight QF 889 on the [DATE] andf Flight QF886 on the" at bounding box center [1000, 439] width 390 height 85
click at [1026, 432] on textarea "Please change my booking to Flight QF 889 on the [DATE] and Flight QF886 on the" at bounding box center [1000, 439] width 390 height 85
type textarea "Please change my booking to Flight QF 889 on the [DATE] and Flight QF886 on the…"
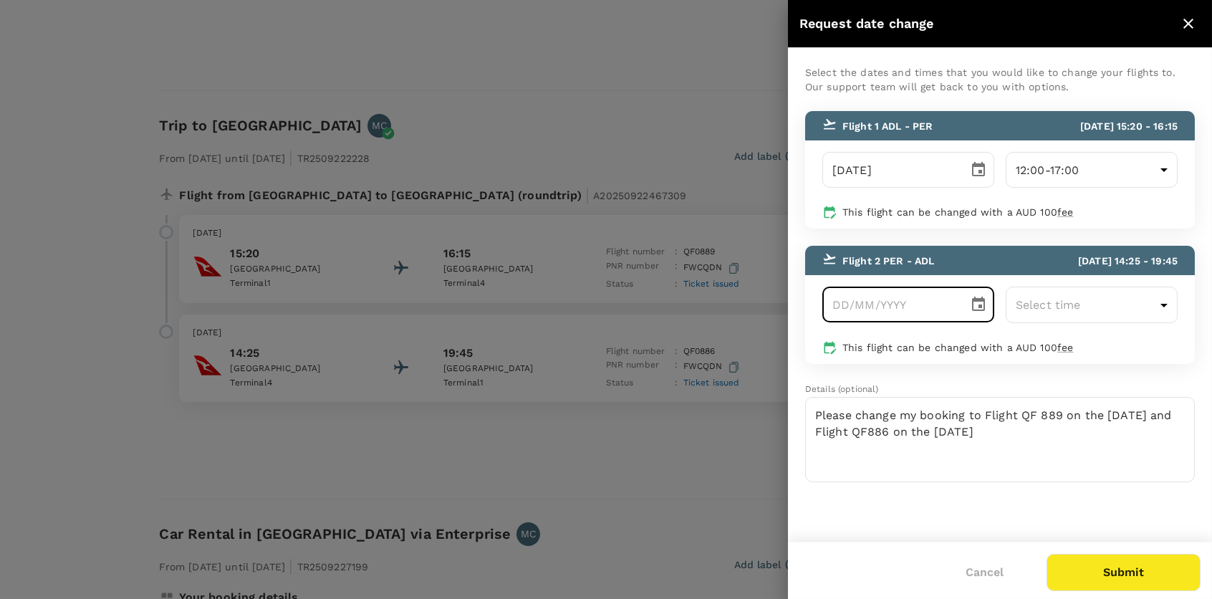
type input "DD/MM/YYYY"
click at [946, 307] on input "DD/MM/YYYY" at bounding box center [890, 304] width 136 height 36
click at [974, 304] on icon "Choose date" at bounding box center [978, 304] width 17 height 17
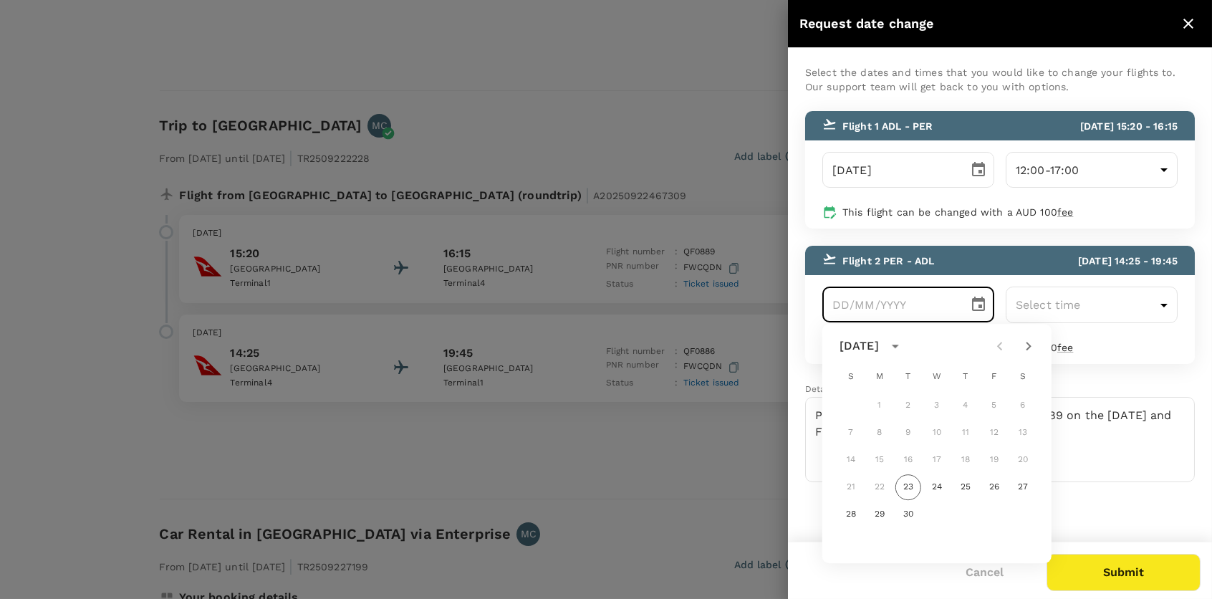
click at [1030, 342] on icon "Next month" at bounding box center [1028, 345] width 17 height 17
click at [859, 512] on button "26" at bounding box center [851, 514] width 26 height 26
type input "[DATE]"
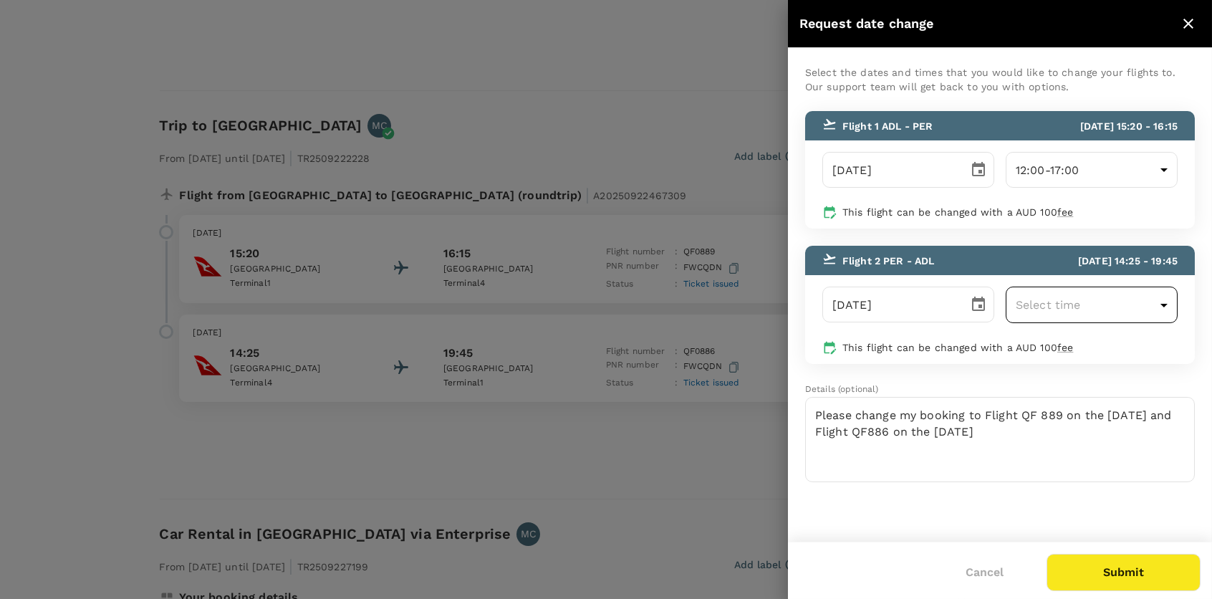
click at [1171, 302] on body "Trips Book Risk & Restrictions MC Trips ​ ​ Upcoming Past Cancelled/Rejected Wh…" at bounding box center [606, 259] width 1212 height 1379
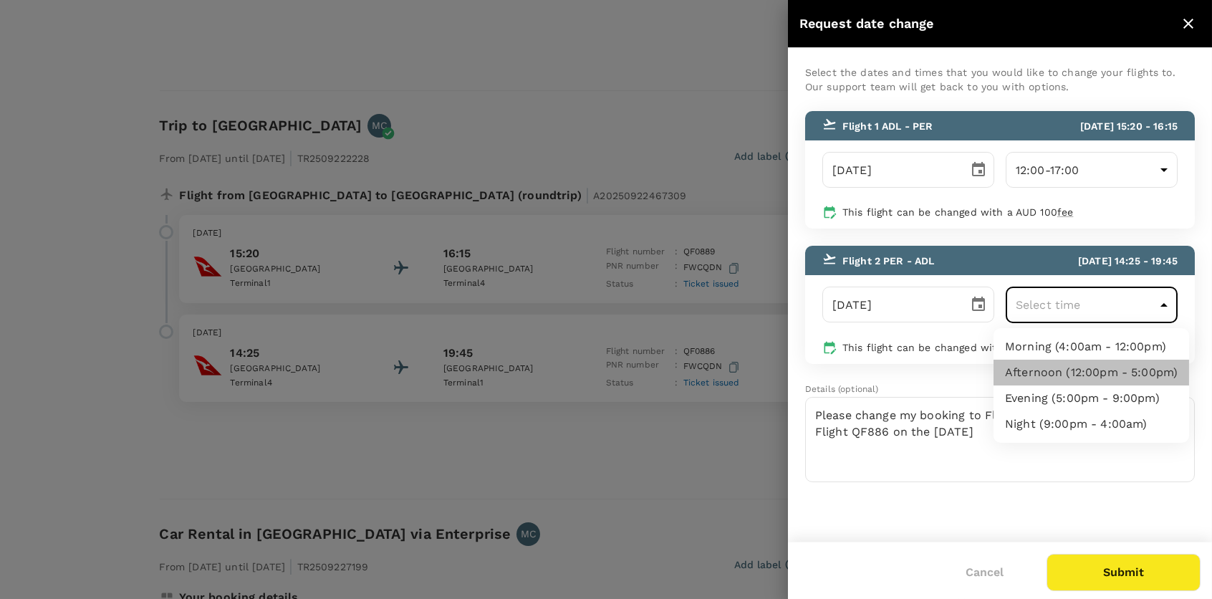
click at [1042, 373] on li "Afternoon (12:00pm - 5:00pm)" at bounding box center [1091, 373] width 196 height 26
type input "12:00-17:00"
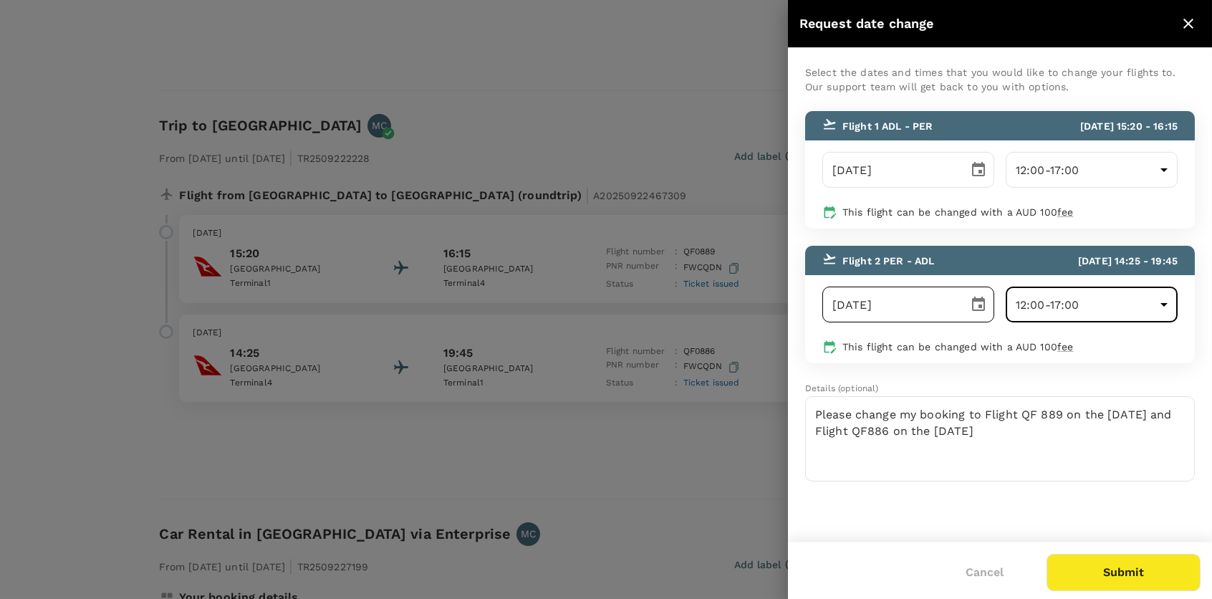
click at [973, 304] on icon "Choose date, selected date is Oct 26, 2025" at bounding box center [978, 304] width 13 height 14
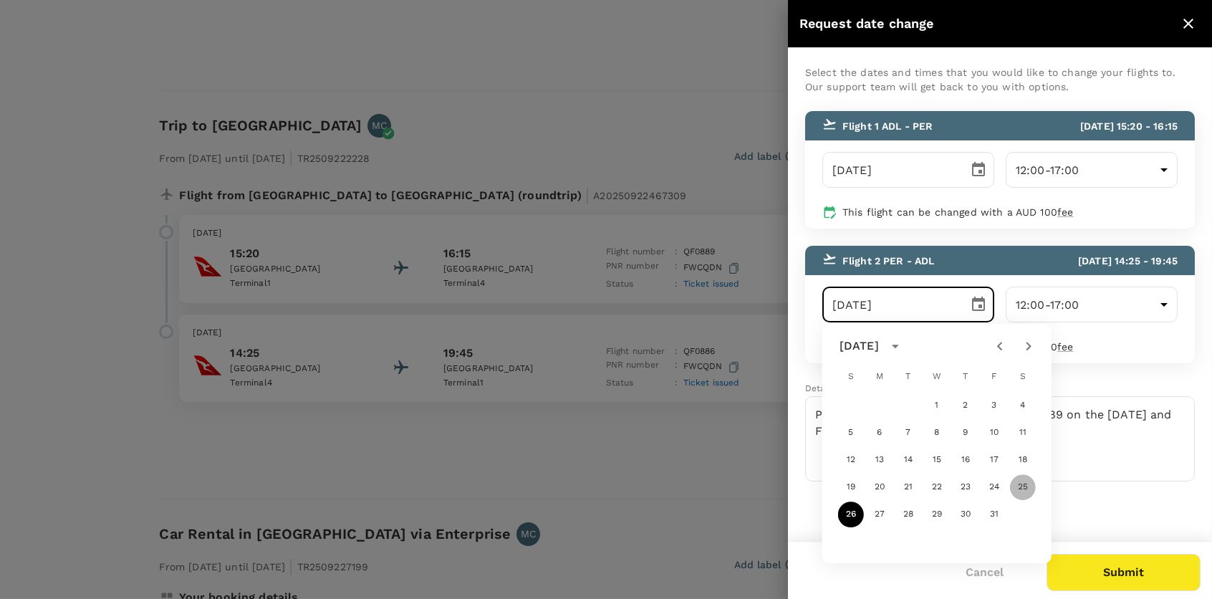
click at [1030, 478] on button "25" at bounding box center [1023, 487] width 26 height 26
type input "[DATE]"
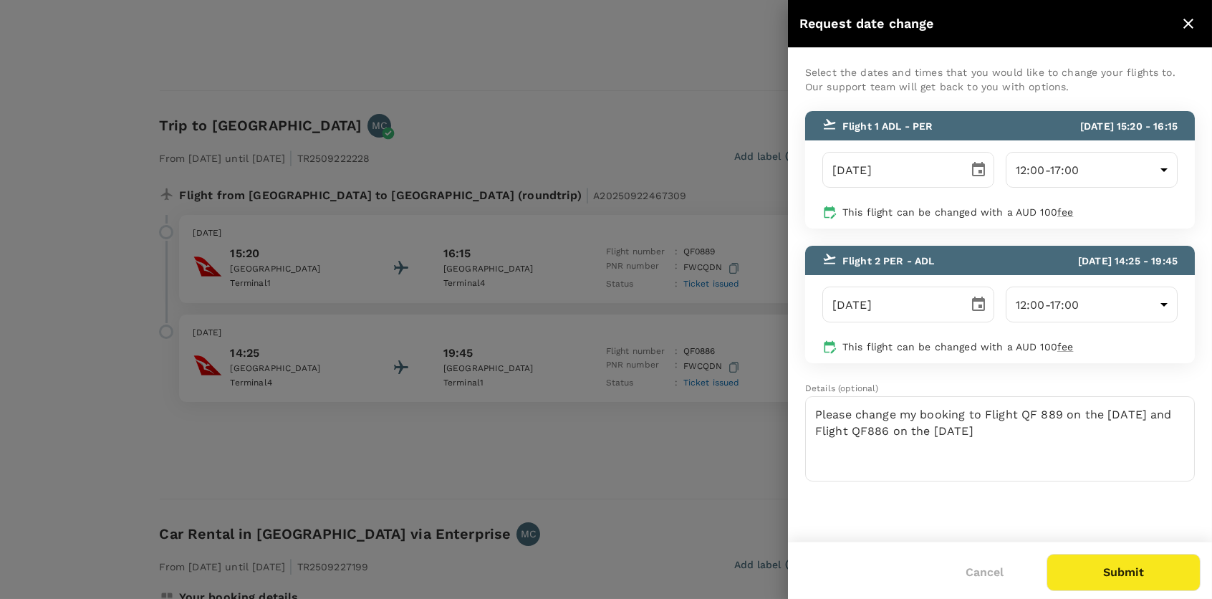
click at [1125, 563] on button "Submit" at bounding box center [1123, 572] width 154 height 37
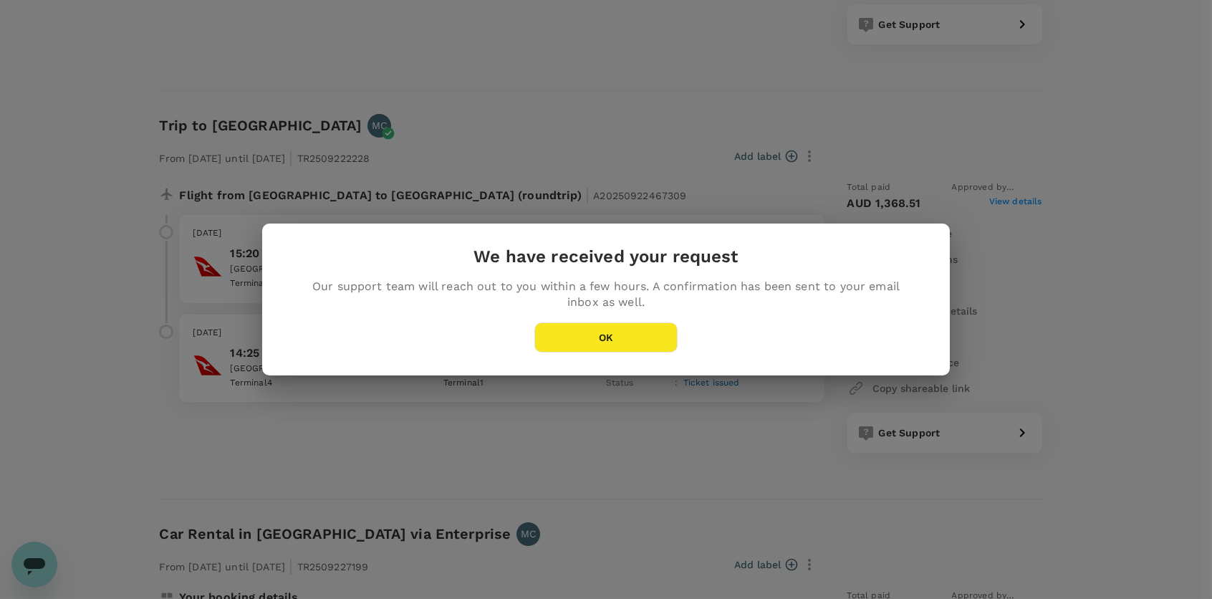
click at [658, 332] on button "OK" at bounding box center [605, 337] width 143 height 30
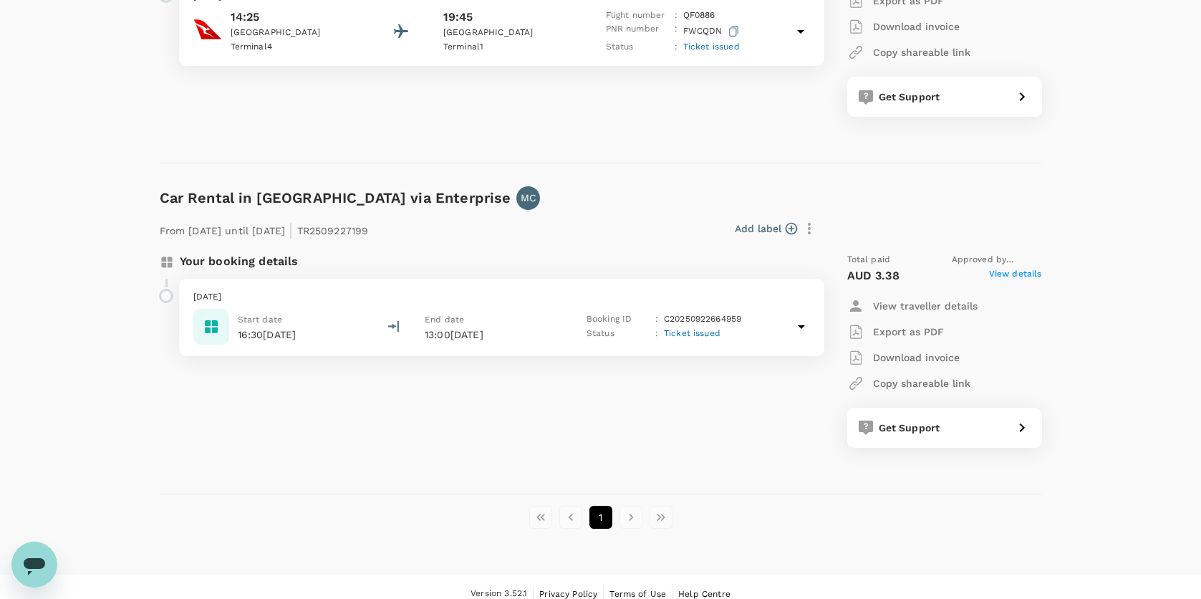
scroll to position [776, 0]
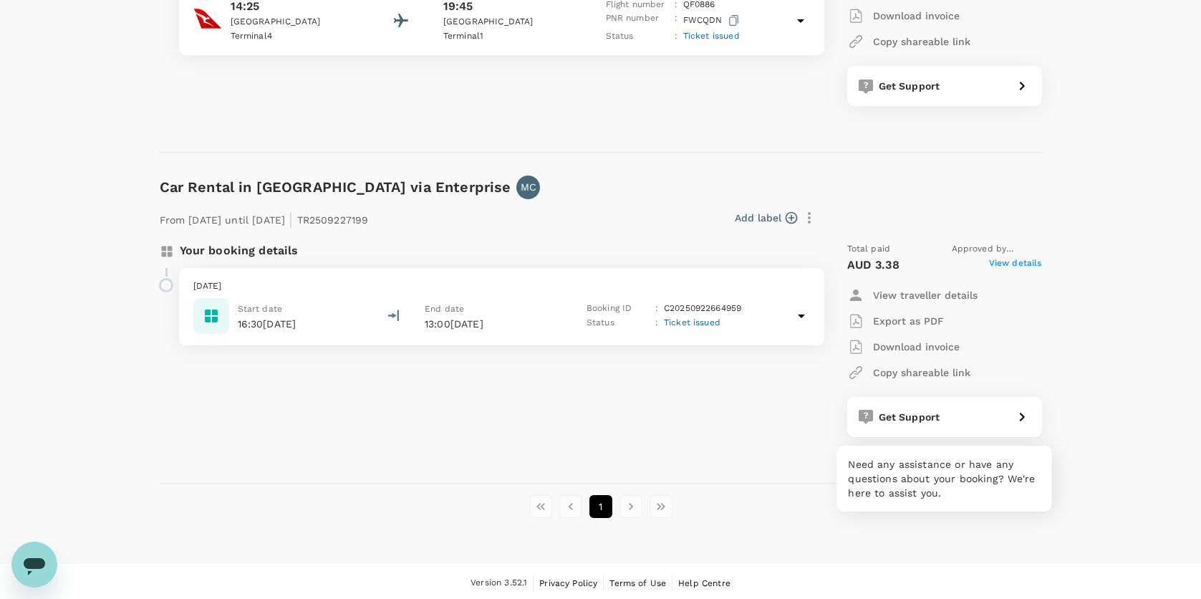
click at [912, 405] on div "Get Support" at bounding box center [940, 414] width 135 height 20
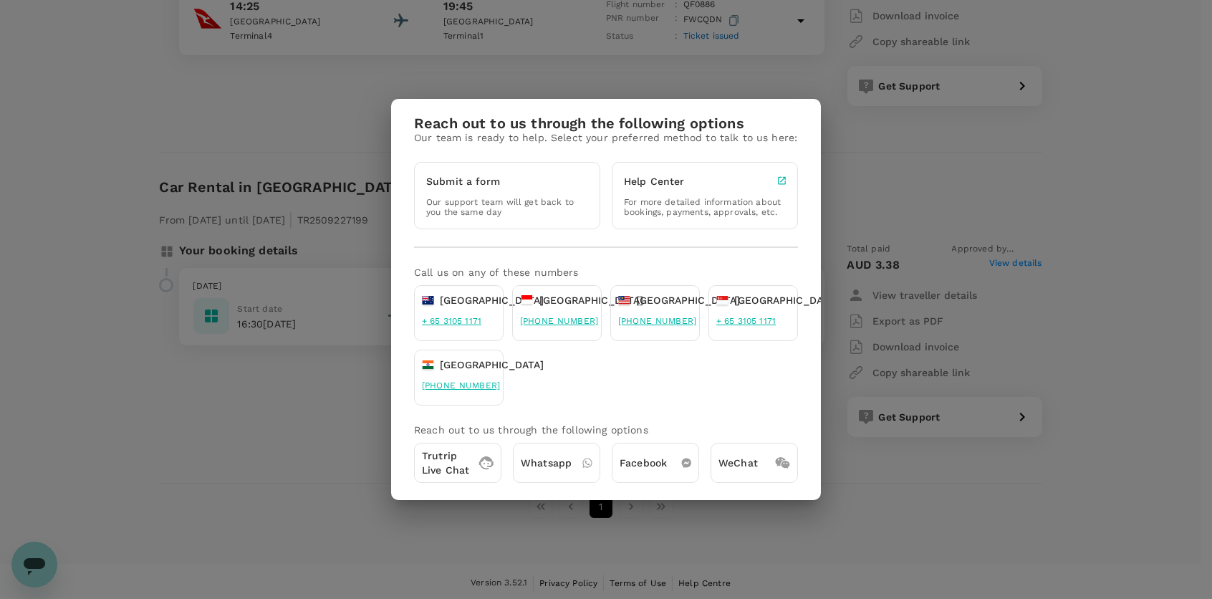
click at [920, 498] on div "Reach out to us through the following options Our team is ready to help. Select…" at bounding box center [606, 299] width 1212 height 599
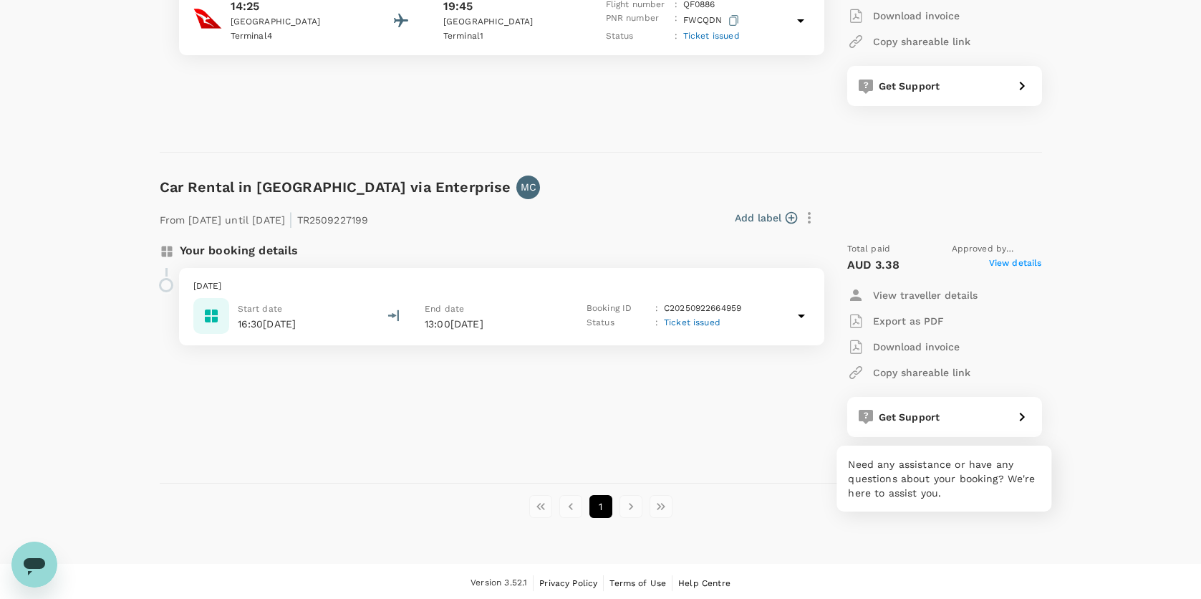
click at [927, 405] on div "Get Support" at bounding box center [940, 414] width 135 height 20
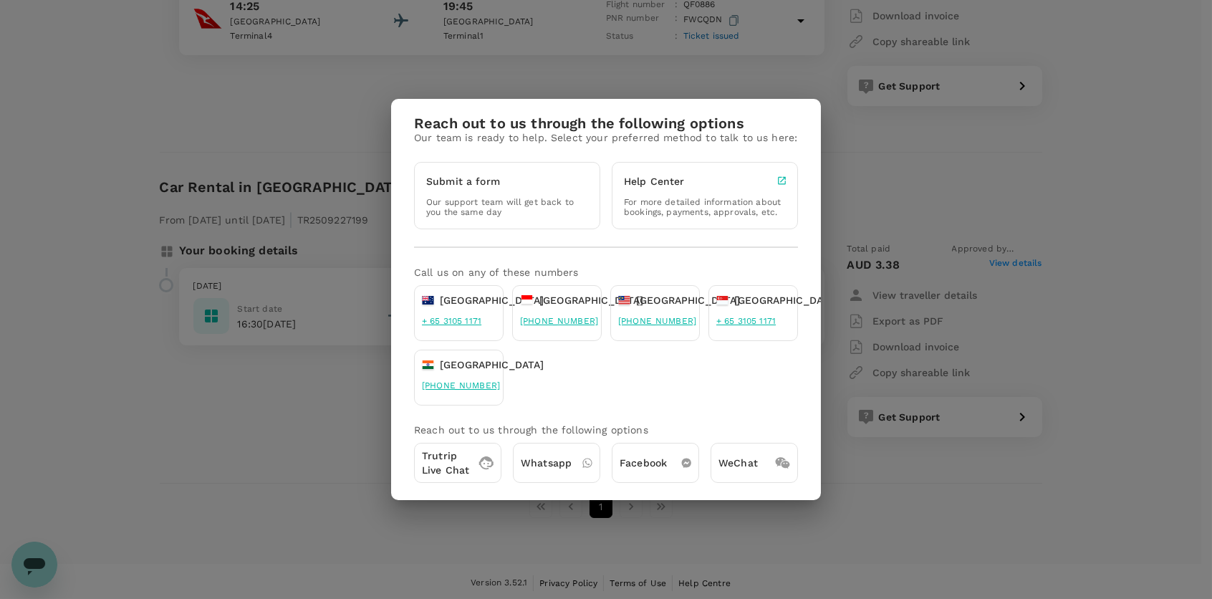
click at [495, 197] on p "Our support team will get back to you the same day" at bounding box center [507, 207] width 162 height 20
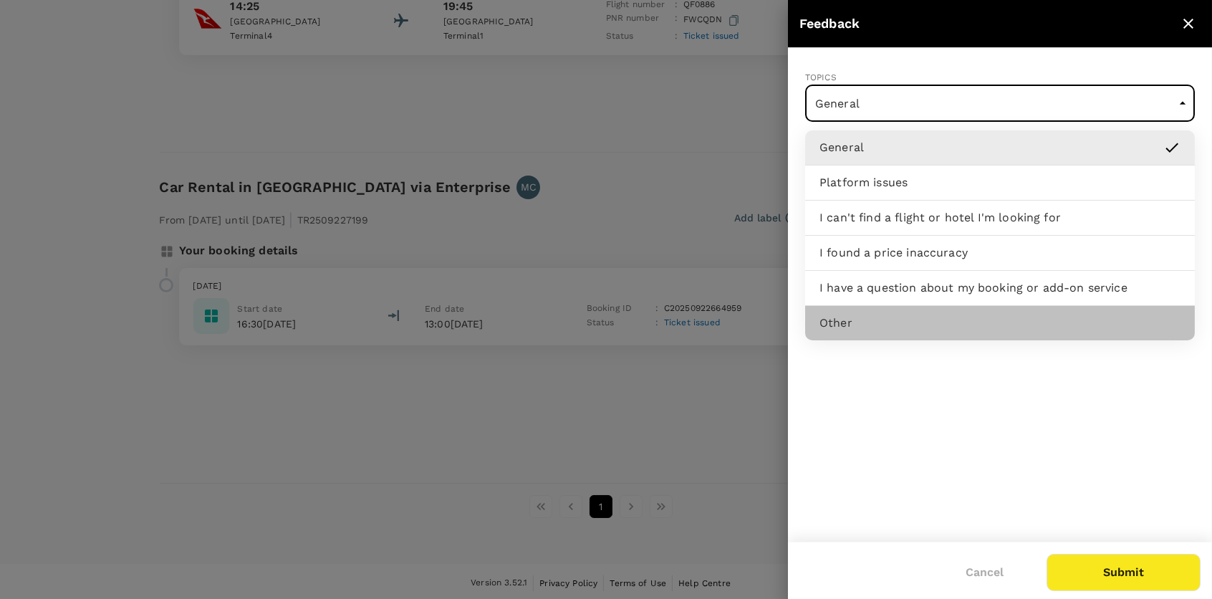
click at [862, 316] on div "Other" at bounding box center [999, 322] width 361 height 17
type input "Other"
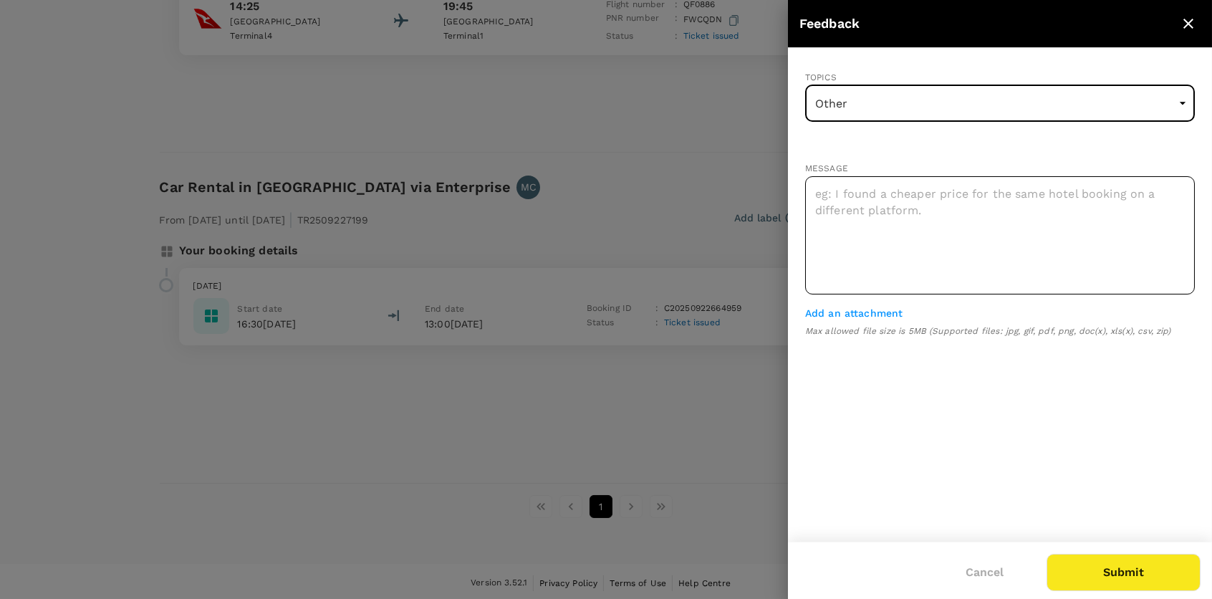
click at [899, 208] on textarea at bounding box center [1000, 235] width 390 height 118
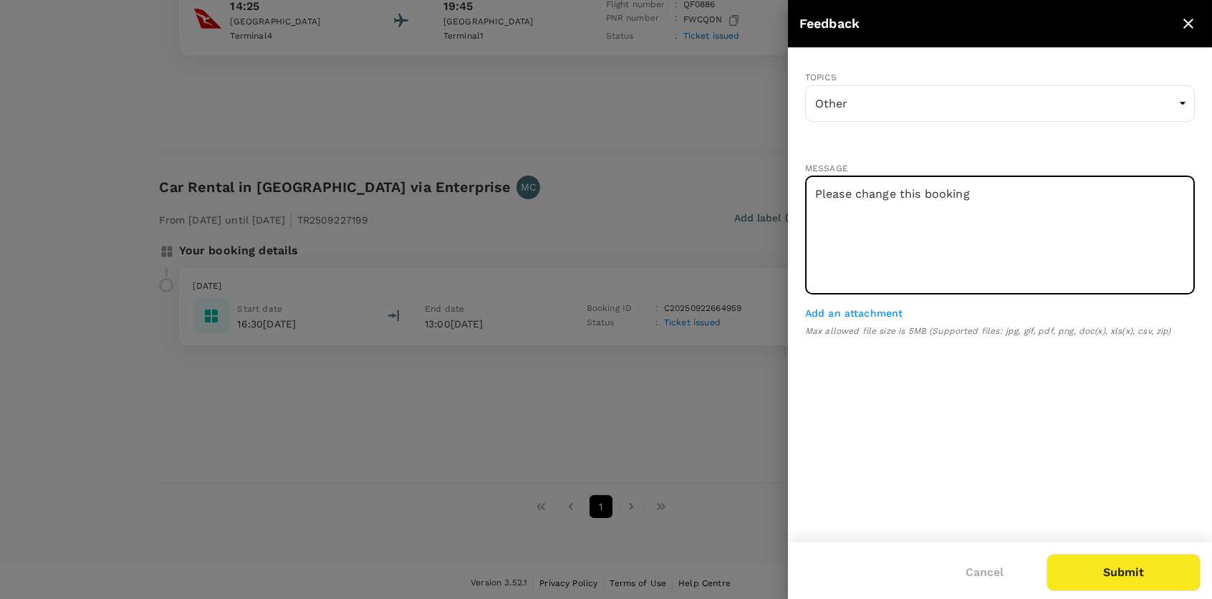
drag, startPoint x: 981, startPoint y: 193, endPoint x: 760, endPoint y: 178, distance: 221.8
click at [760, 178] on div "Feedback TOPICS Other Other ​ MESSAGE Please change this booking x ​ Add an att…" at bounding box center [606, 299] width 1212 height 599
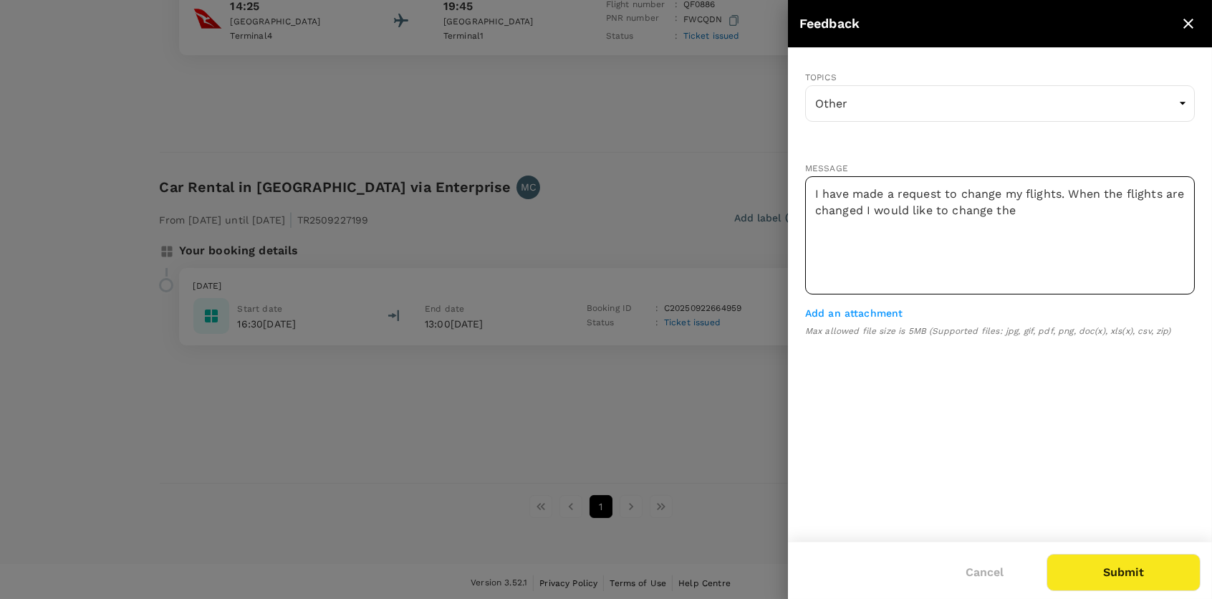
click at [1069, 206] on textarea "I have made a request to change my flights. When the flights are changed I woul…" at bounding box center [1000, 235] width 390 height 118
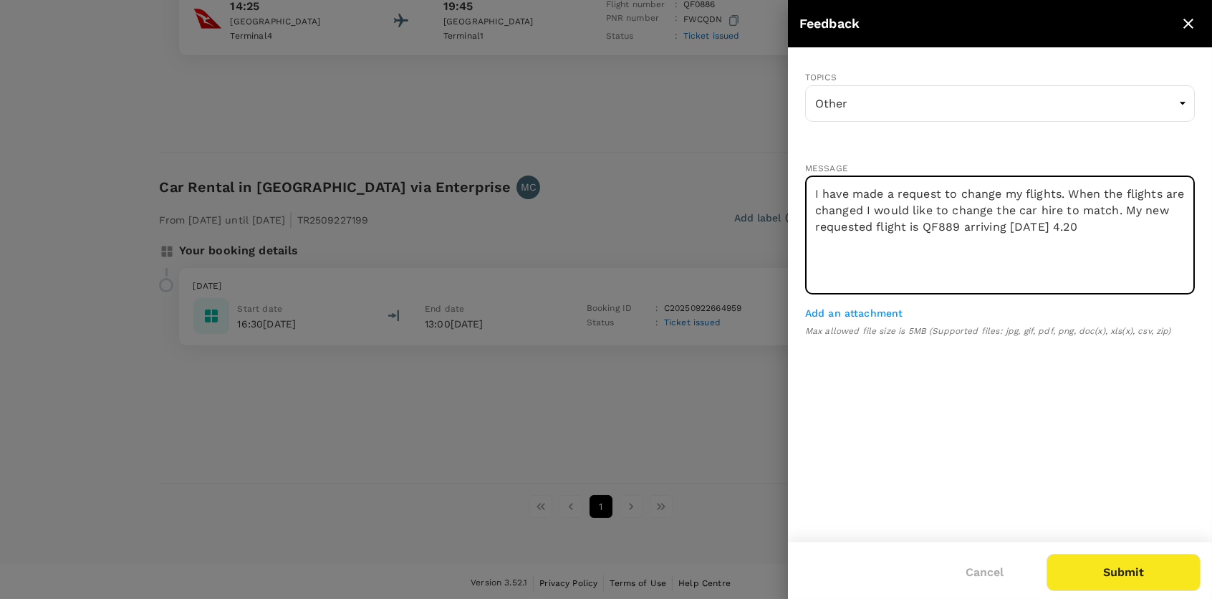
click at [1157, 231] on textarea "I have made a request to change my flights. When the flights are changed I woul…" at bounding box center [1000, 235] width 390 height 118
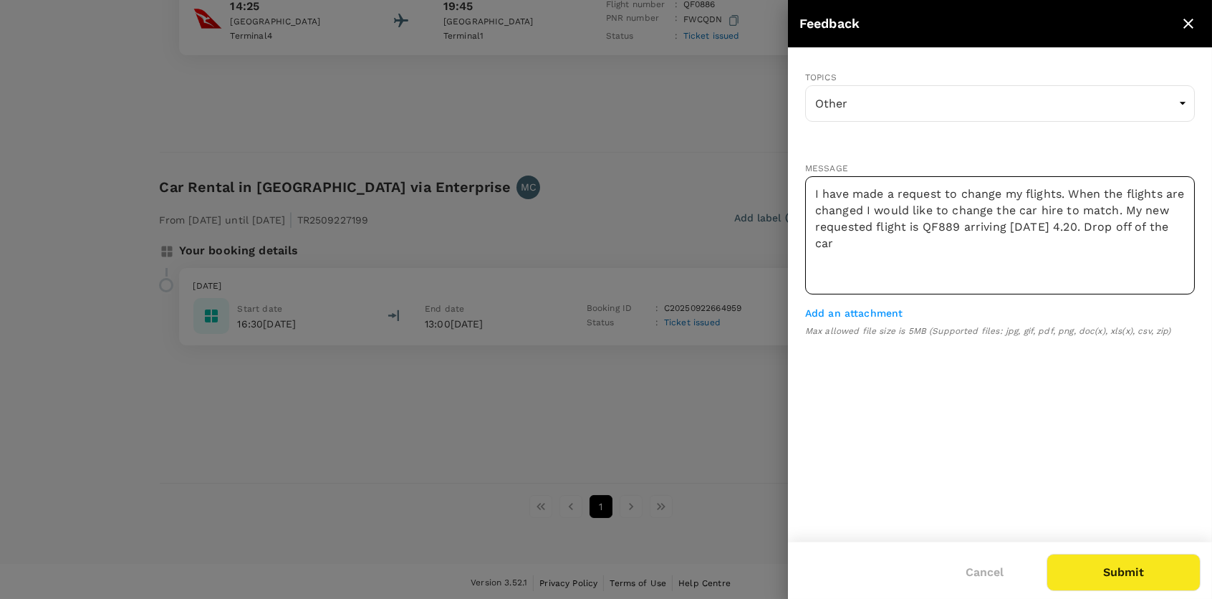
click at [938, 246] on textarea "I have made a request to change my flights. When the flights are changed I woul…" at bounding box center [1000, 235] width 390 height 118
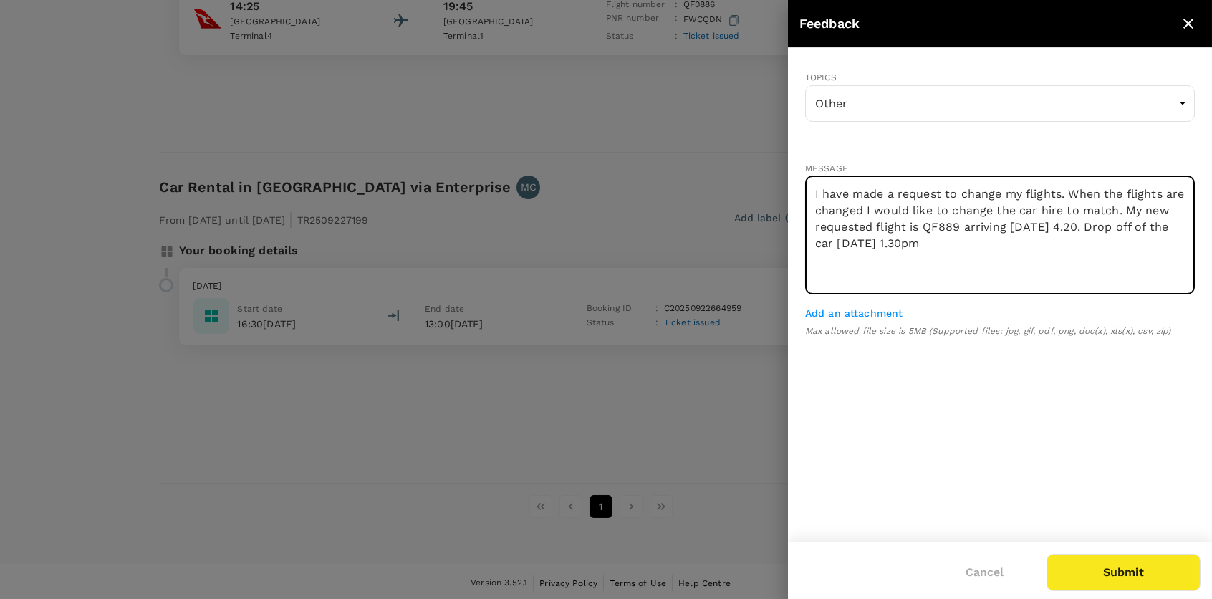
drag, startPoint x: 814, startPoint y: 195, endPoint x: 1061, endPoint y: 251, distance: 254.2
click at [1061, 251] on textarea "I have made a request to change my flights. When the flights are changed I woul…" at bounding box center [1000, 235] width 390 height 118
type textarea "I have made a request to change my flights. When the flights are changed I woul…"
click at [1013, 405] on div "TOPICS Other Other ​ MESSAGE I have made a request to change my flights. When t…" at bounding box center [1000, 294] width 424 height 493
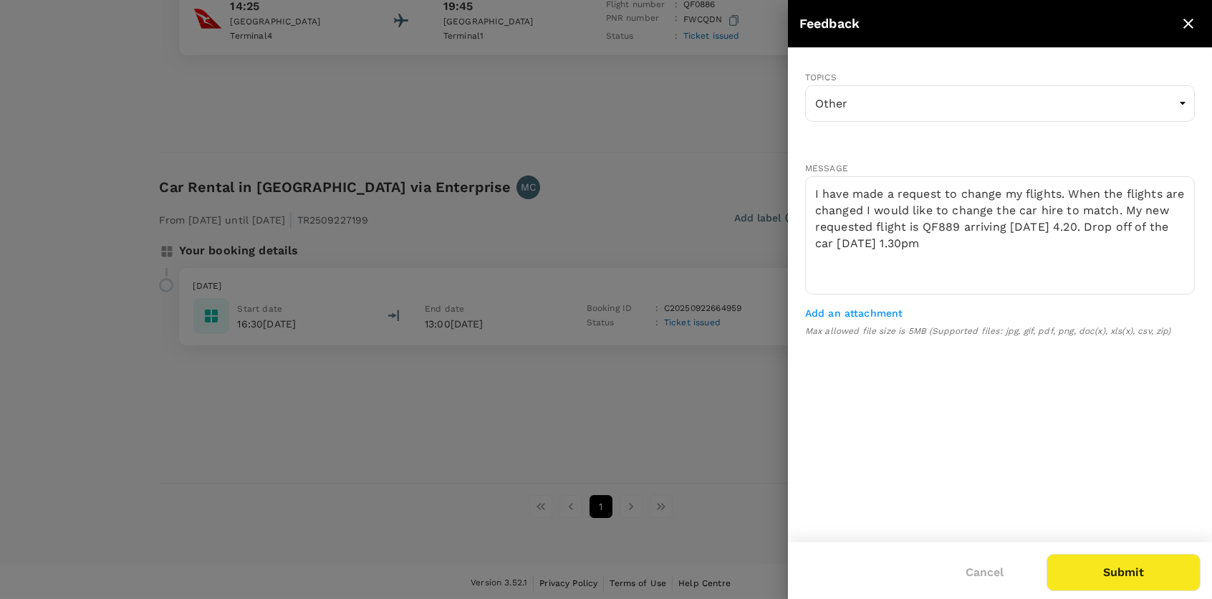
click at [1121, 562] on button "Submit" at bounding box center [1123, 572] width 154 height 37
type input "General"
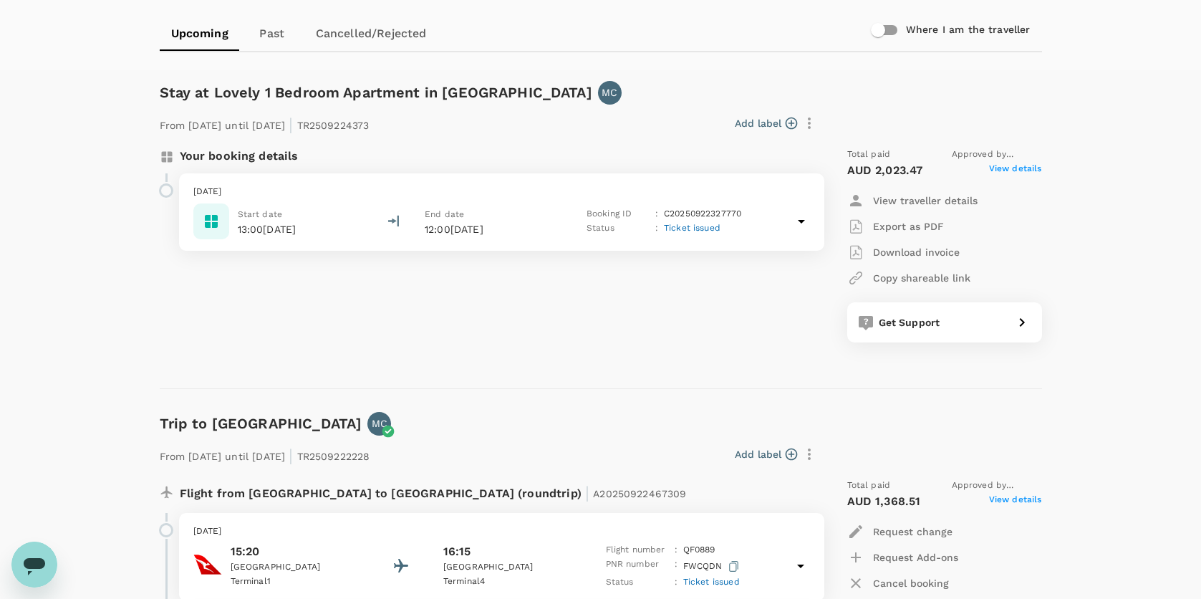
scroll to position [60, 0]
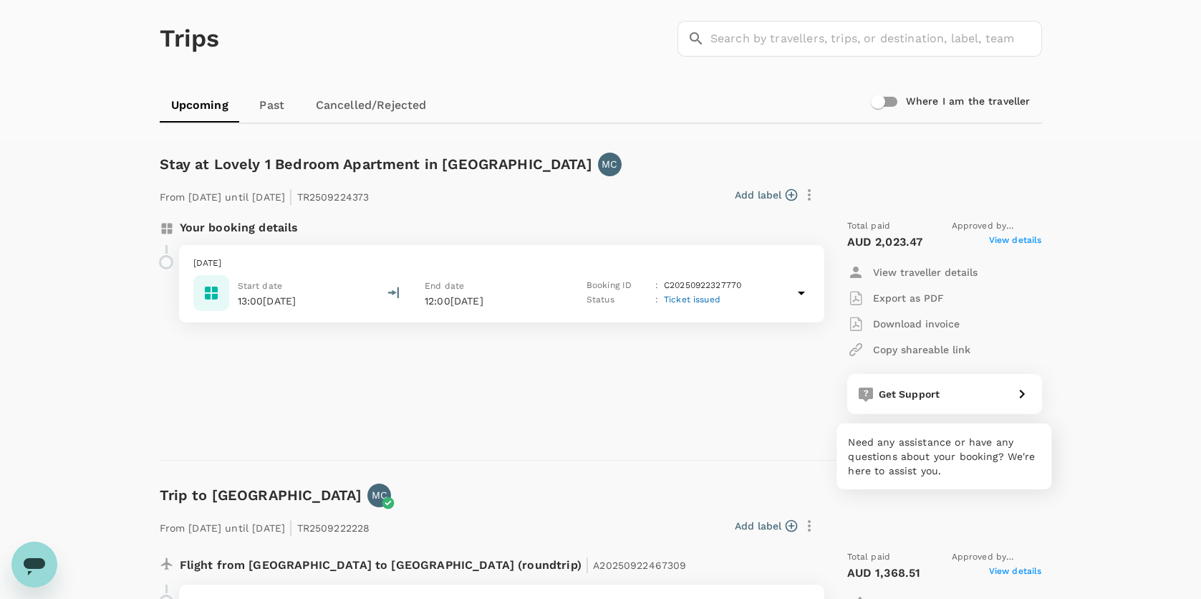
click at [917, 384] on div "Get Support" at bounding box center [940, 391] width 135 height 20
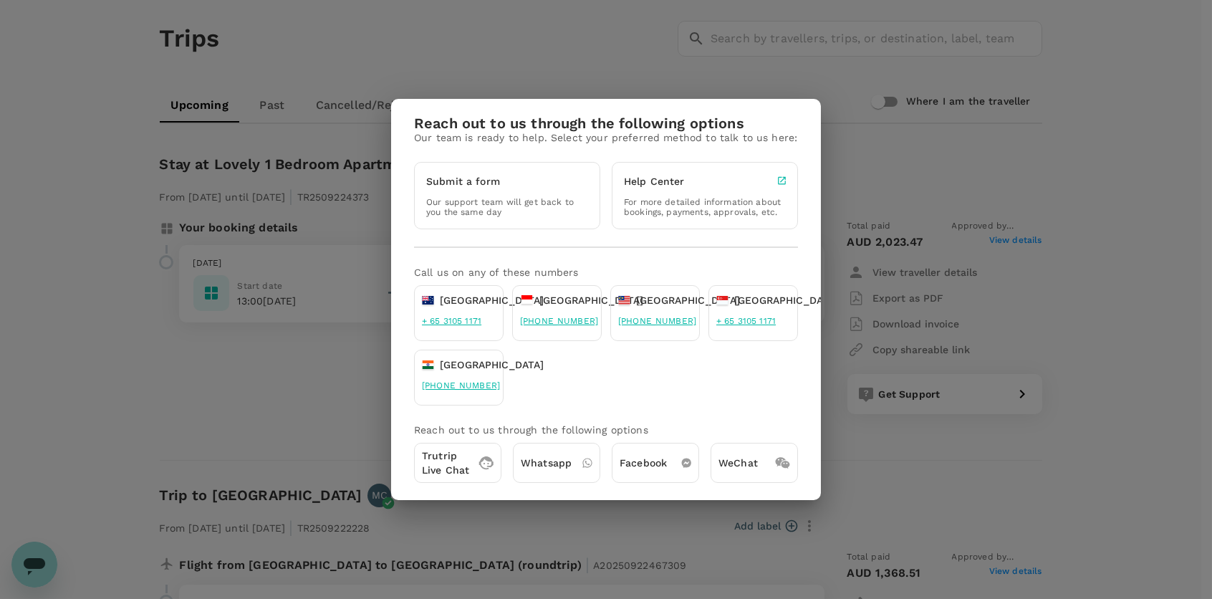
click at [558, 198] on p "Our support team will get back to you the same day" at bounding box center [507, 207] width 162 height 20
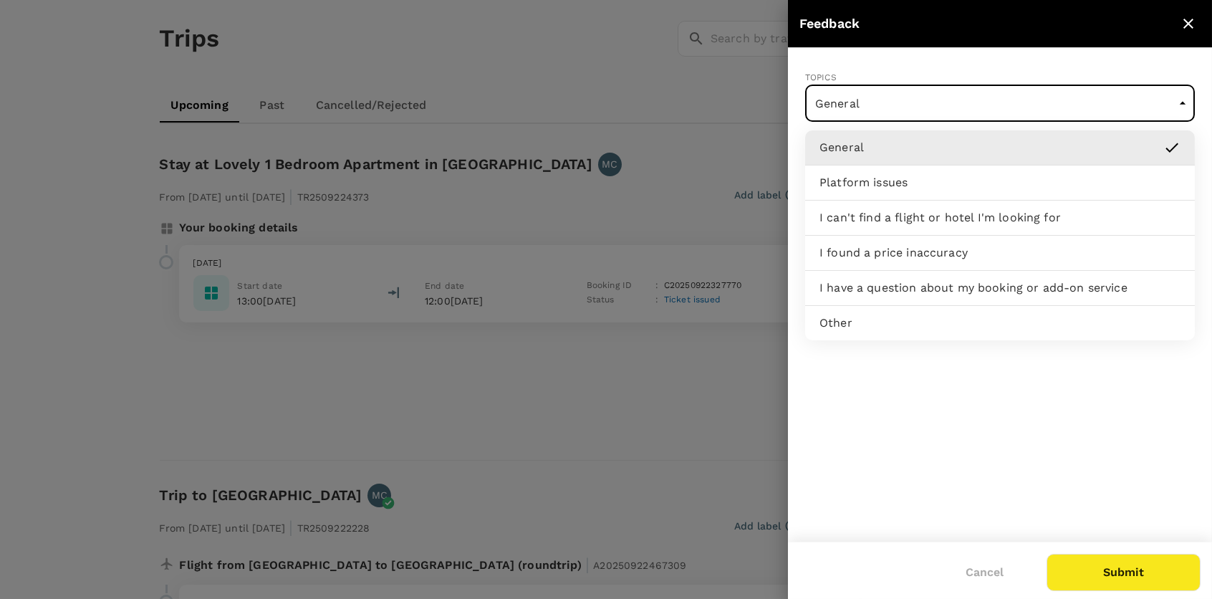
click at [878, 327] on div "Other" at bounding box center [999, 322] width 361 height 17
type input "Other"
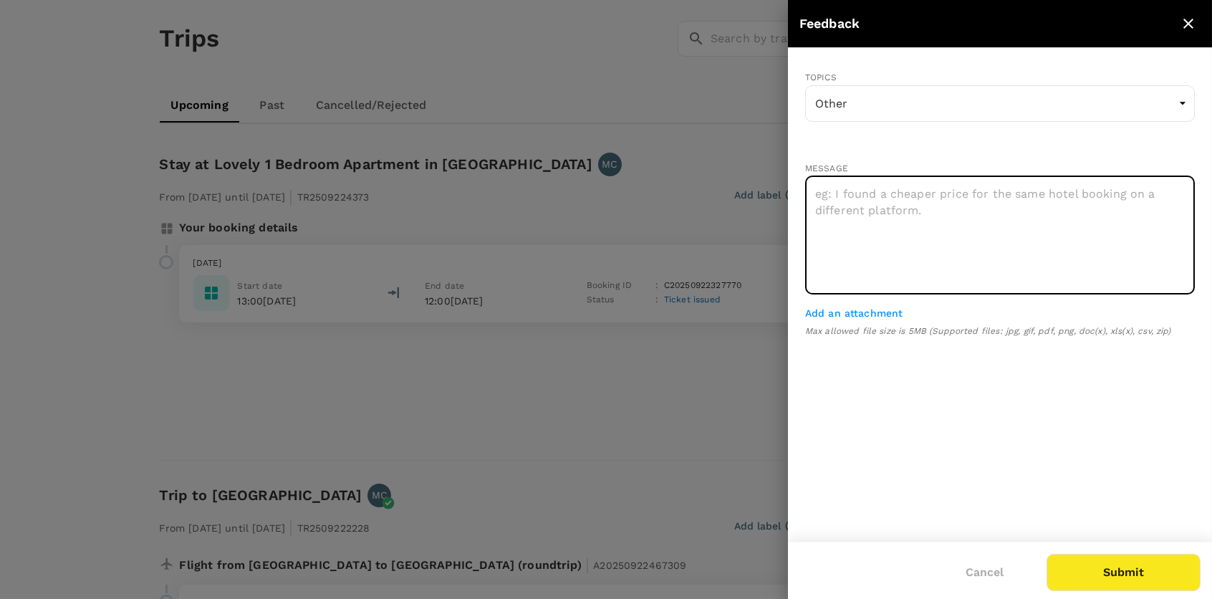
click at [885, 227] on textarea at bounding box center [1000, 235] width 390 height 118
paste textarea "I have made a request to change my flights. When the flights are changed I woul…"
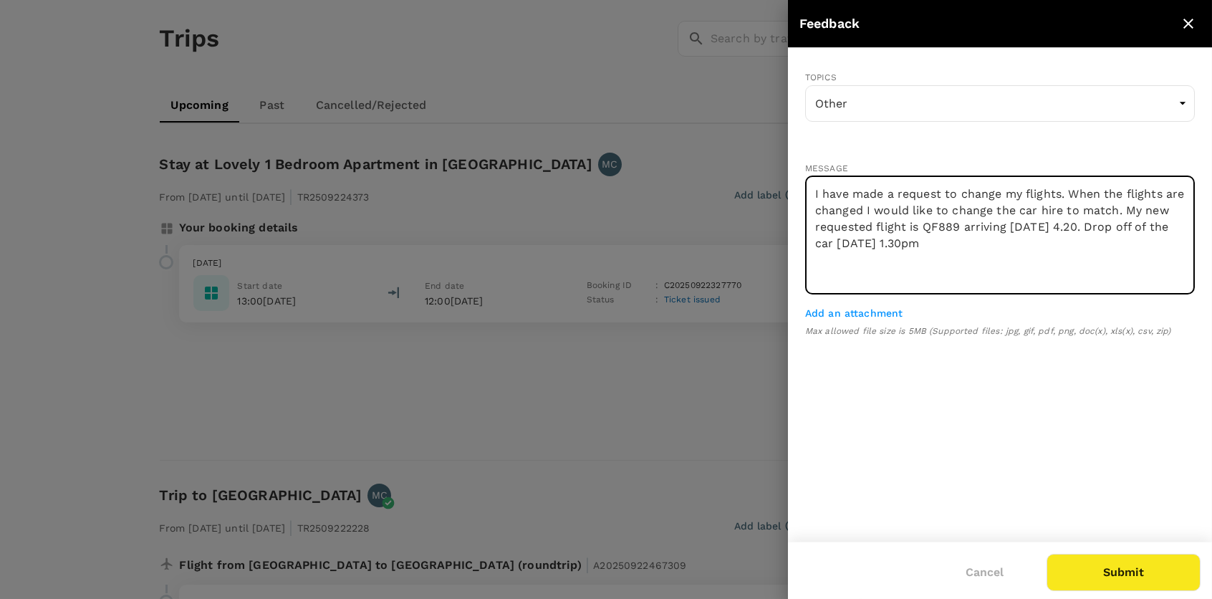
drag, startPoint x: 1018, startPoint y: 207, endPoint x: 1141, endPoint y: 214, distance: 122.7
click at [1141, 214] on textarea "I have made a request to change my flights. When the flights are changed I woul…" at bounding box center [1000, 235] width 390 height 118
drag, startPoint x: 966, startPoint y: 226, endPoint x: 1096, endPoint y: 233, distance: 129.9
click at [1096, 233] on textarea "I have made a request to change my flights. When the flights are changed I woul…" at bounding box center [1000, 235] width 390 height 118
drag, startPoint x: 864, startPoint y: 248, endPoint x: 1017, endPoint y: 250, distance: 153.3
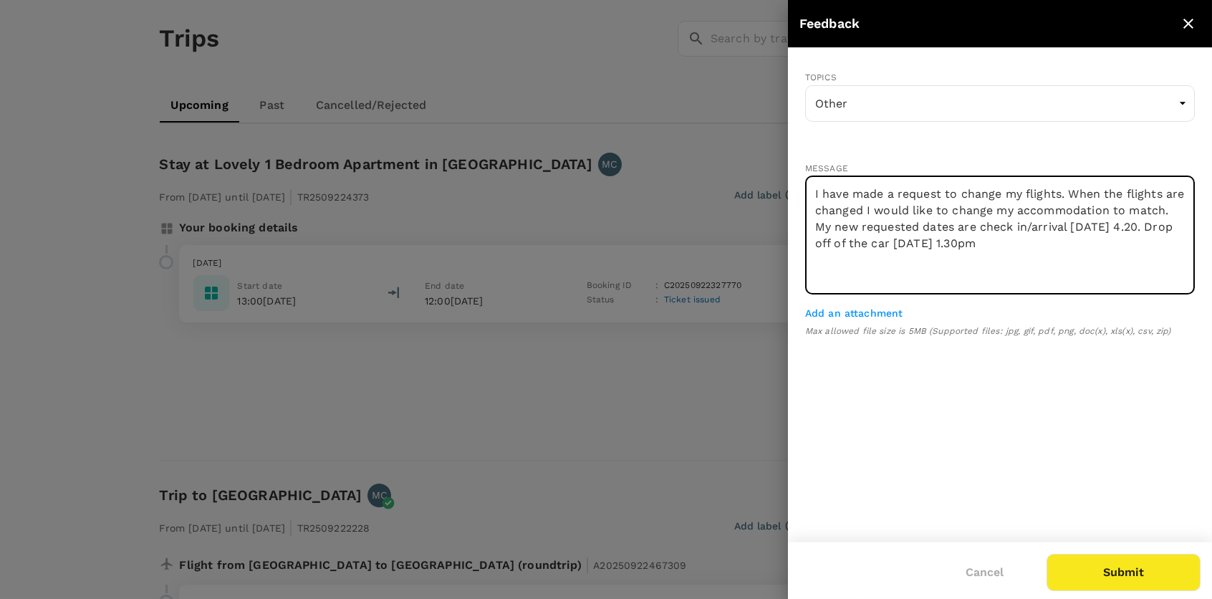
click at [1017, 250] on textarea "I have made a request to change my flights. When the flights are changed I woul…" at bounding box center [1000, 235] width 390 height 118
drag, startPoint x: 1013, startPoint y: 244, endPoint x: 1050, endPoint y: 249, distance: 37.6
click at [1050, 249] on textarea "I have made a request to change my flights. When the flights are changed I woul…" at bounding box center [1000, 235] width 390 height 118
type textarea "I have made a request to change my flights. When the flights are changed I woul…"
click at [1129, 562] on button "Submit" at bounding box center [1123, 572] width 154 height 37
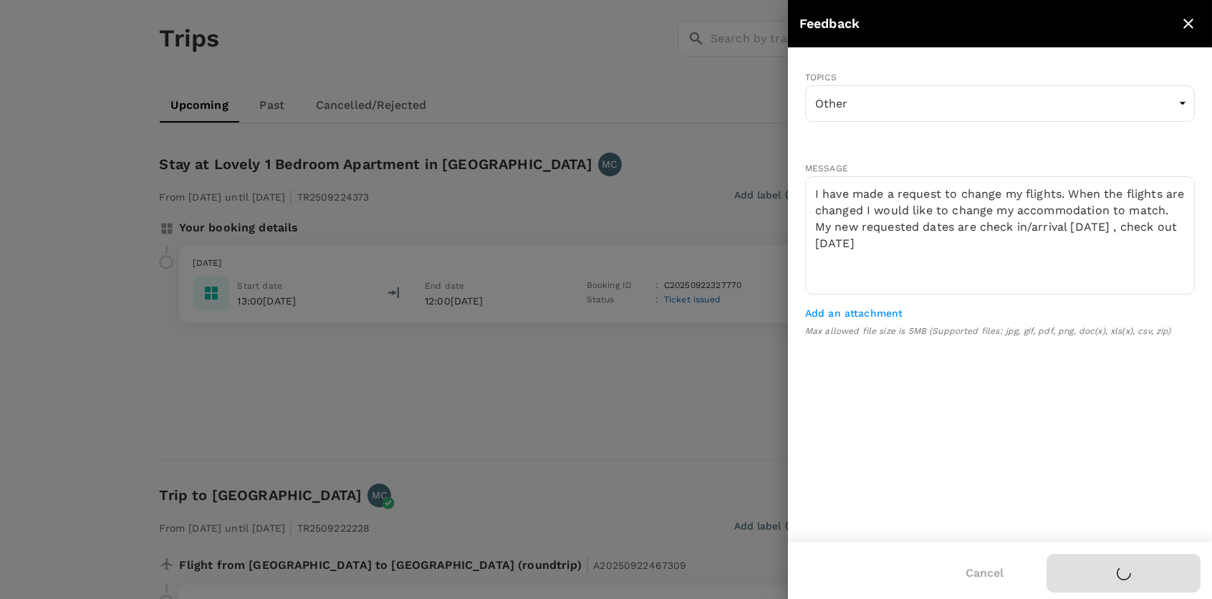
type input "General"
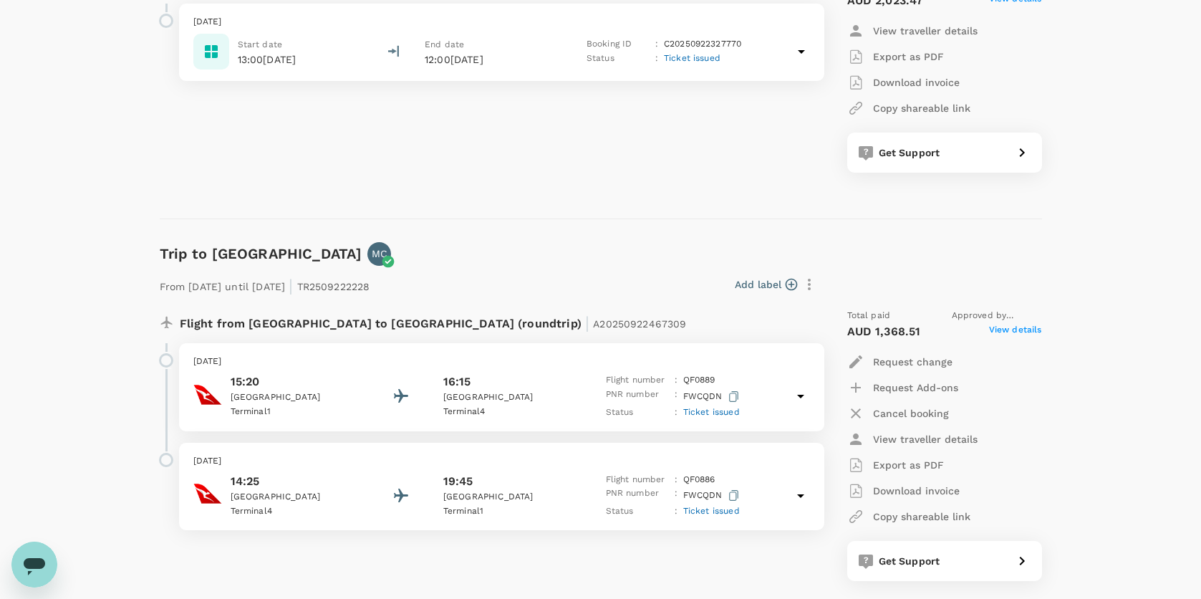
scroll to position [347, 0]
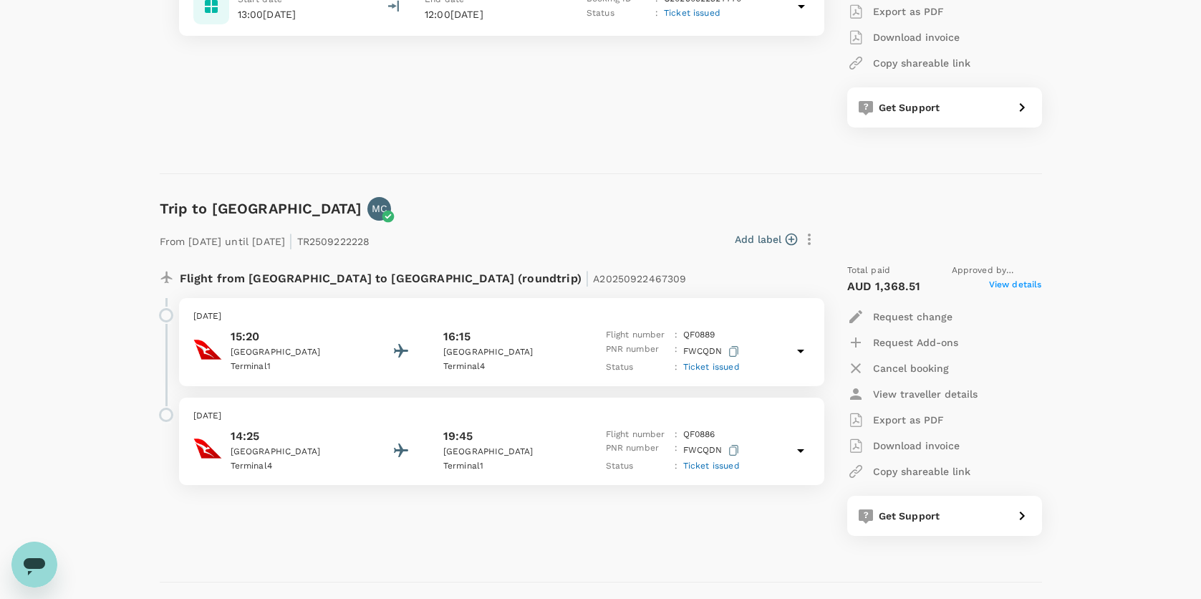
click at [646, 524] on div "Flight from [GEOGRAPHIC_DATA] to [GEOGRAPHIC_DATA] (roundtrip) | A2025092246730…" at bounding box center [483, 399] width 670 height 295
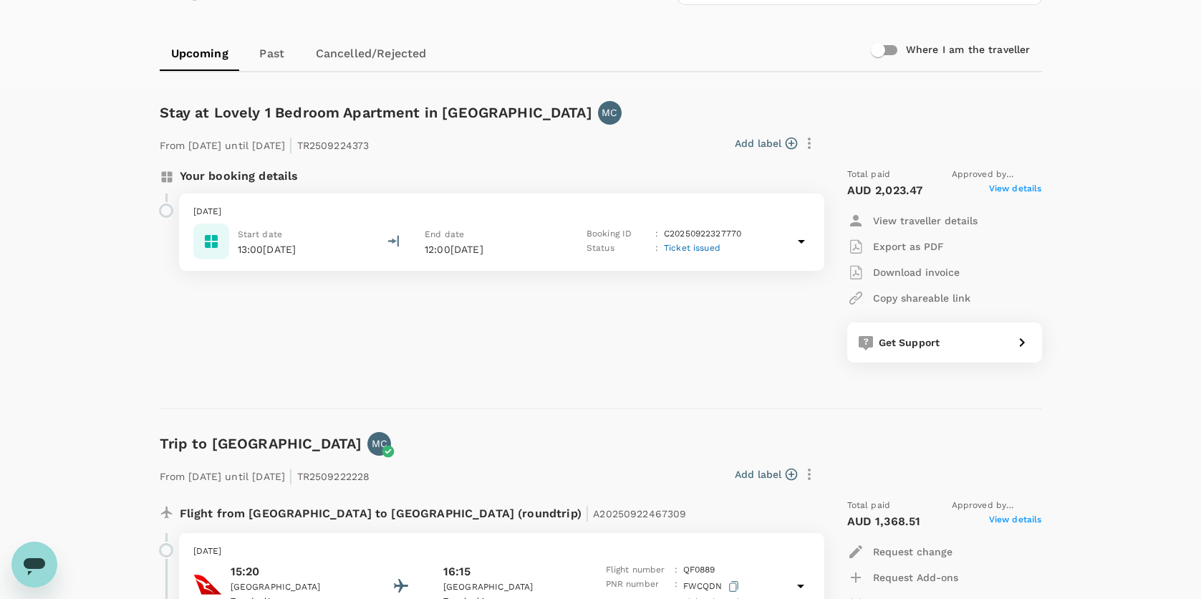
scroll to position [0, 0]
